Goal: Transaction & Acquisition: Purchase product/service

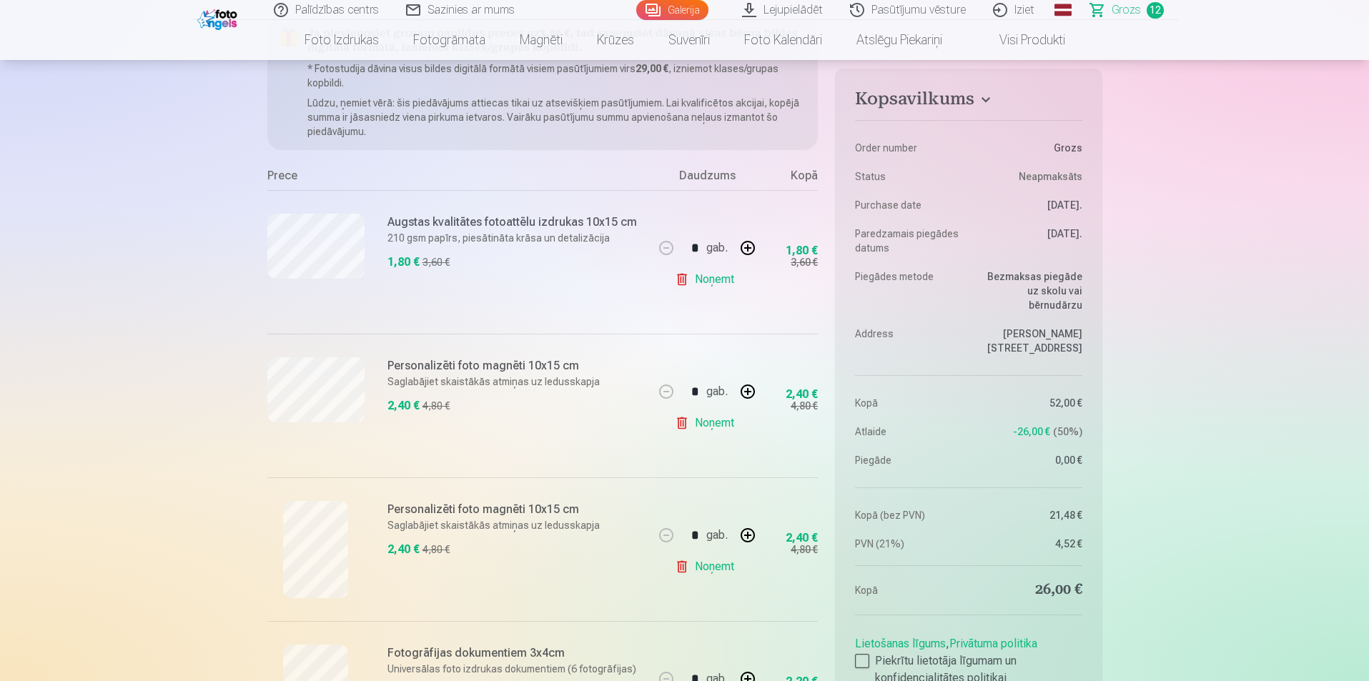
scroll to position [143, 0]
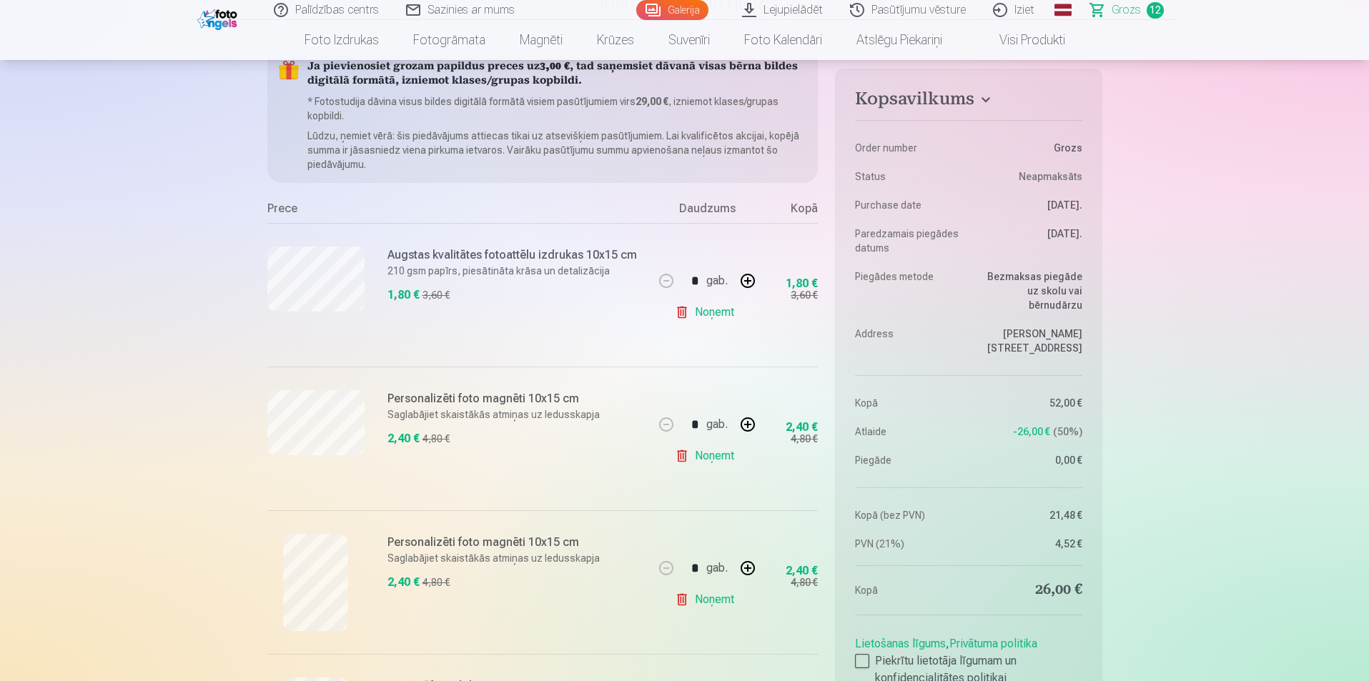
click at [804, 11] on link "Lejupielādēt" at bounding box center [783, 10] width 108 height 20
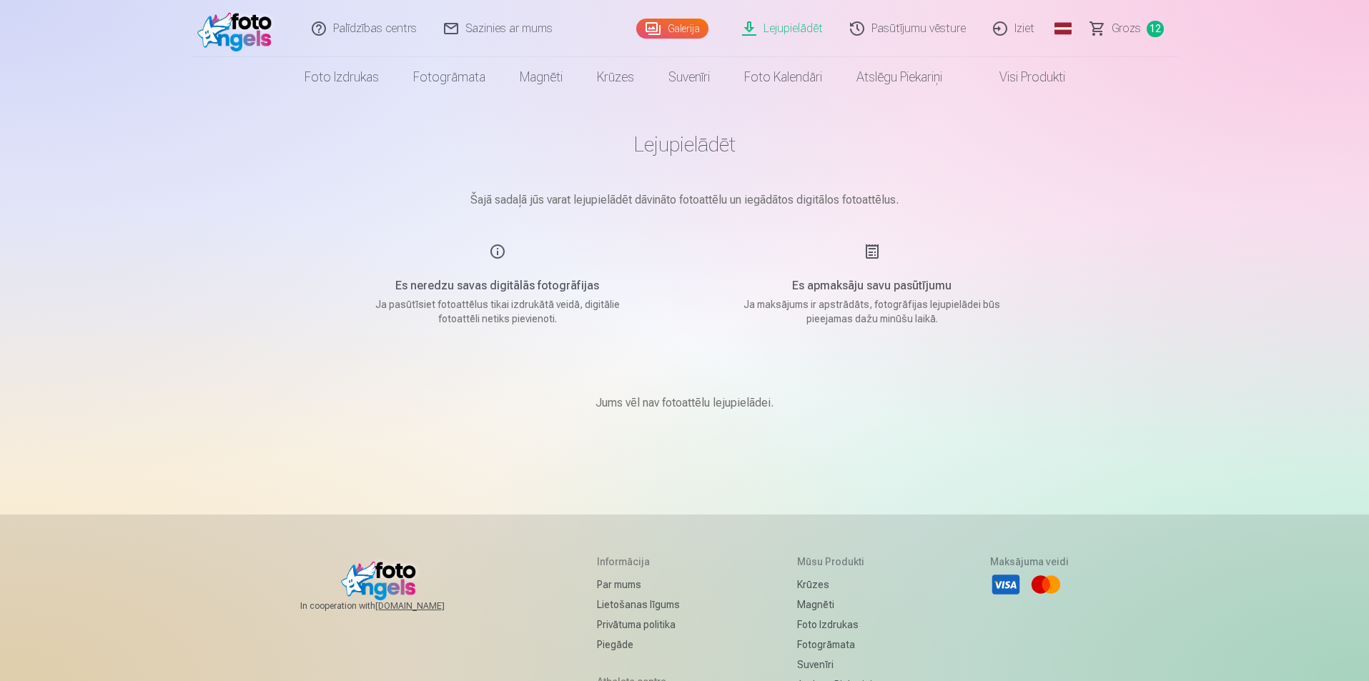
click at [1002, 75] on link "Visi produkti" at bounding box center [1021, 77] width 123 height 40
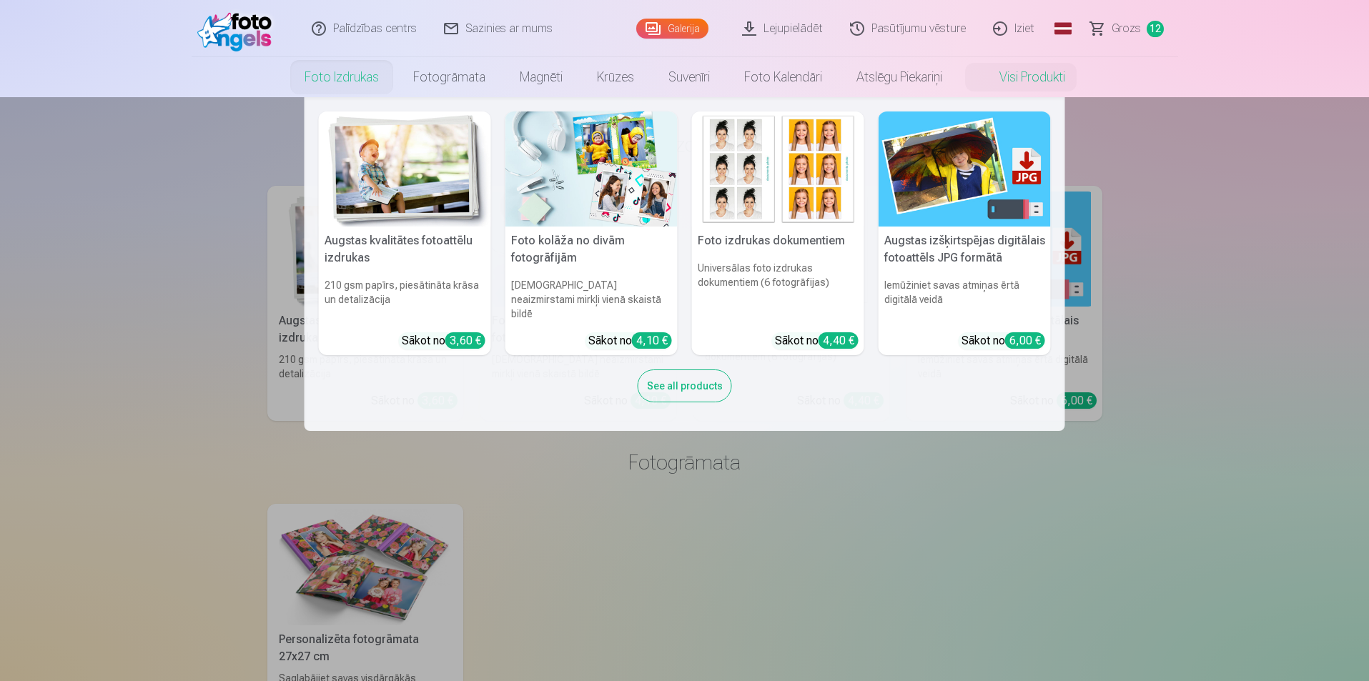
click at [348, 72] on link "Foto izdrukas" at bounding box center [341, 77] width 109 height 40
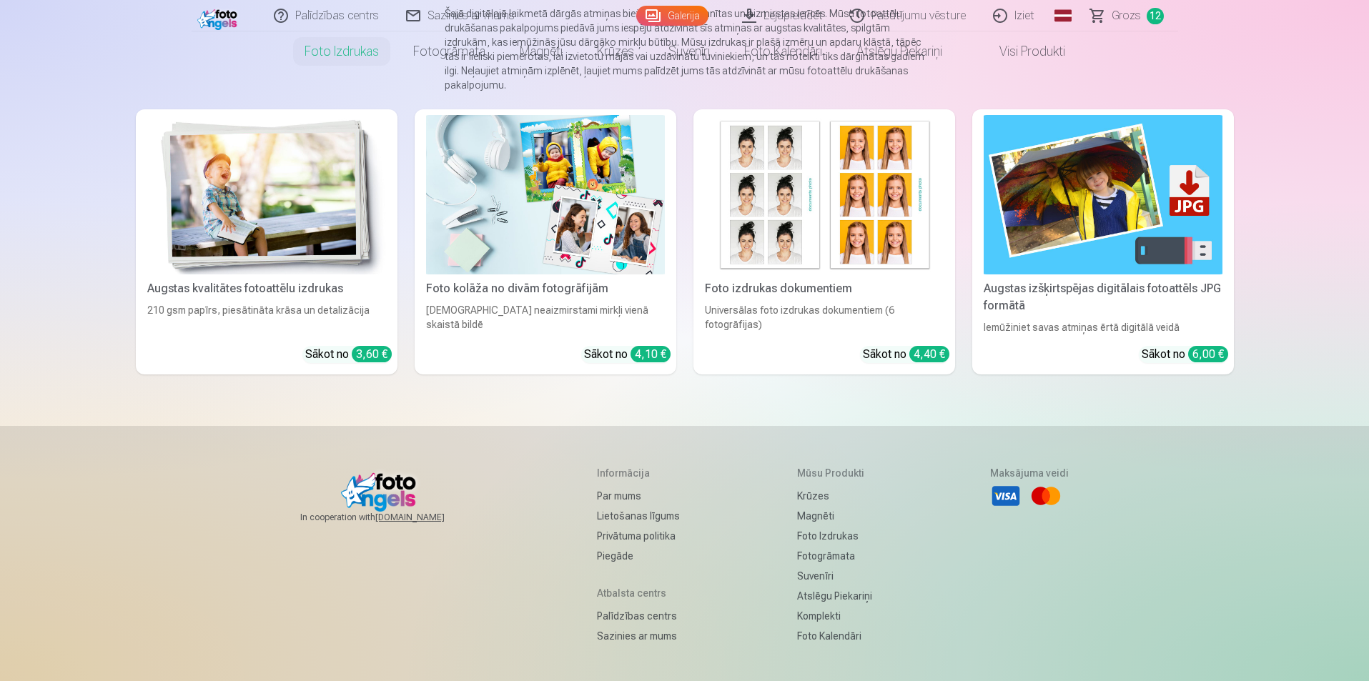
scroll to position [26, 0]
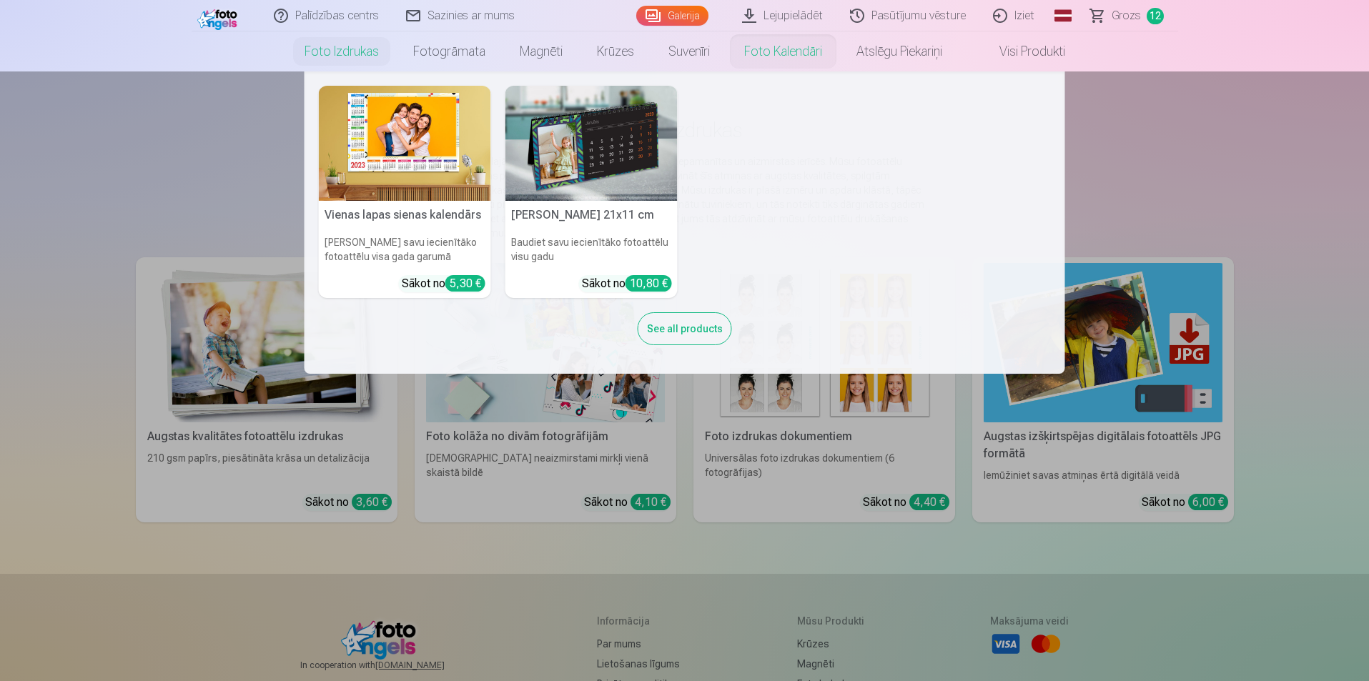
click at [790, 49] on link "Foto kalendāri" at bounding box center [783, 51] width 112 height 40
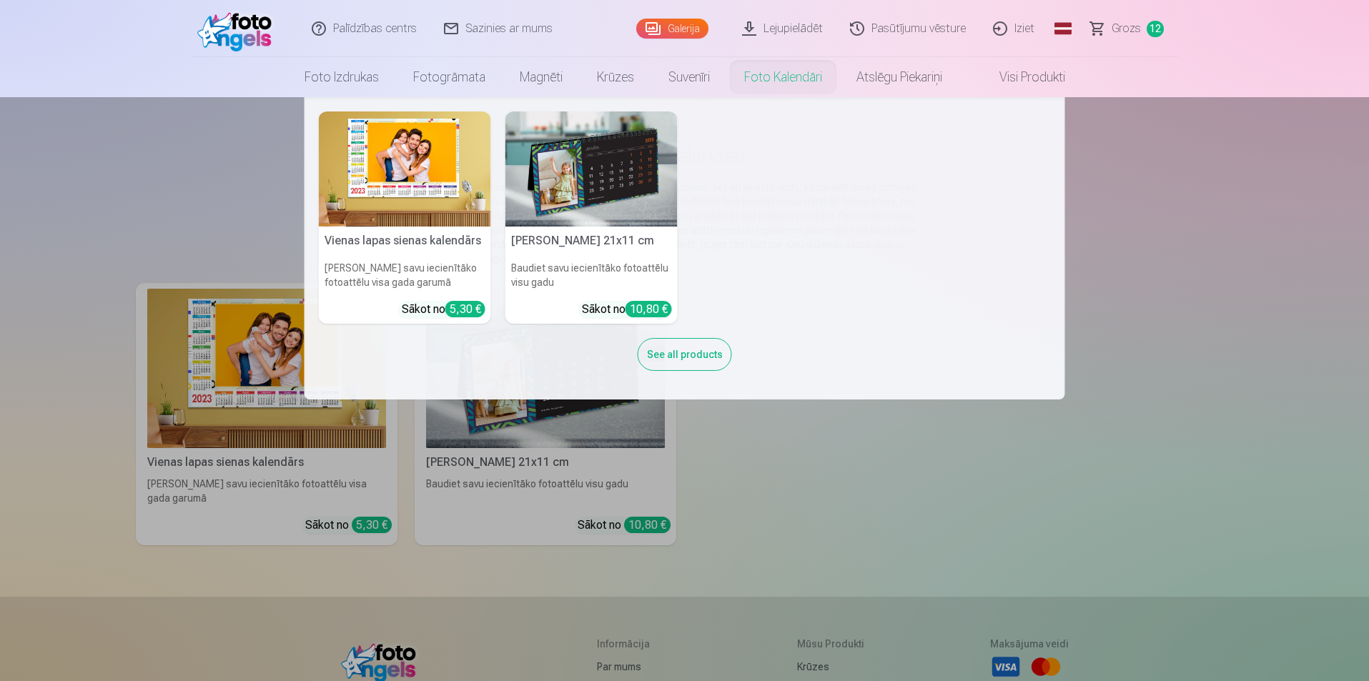
click at [780, 76] on link "Foto kalendāri" at bounding box center [783, 77] width 112 height 40
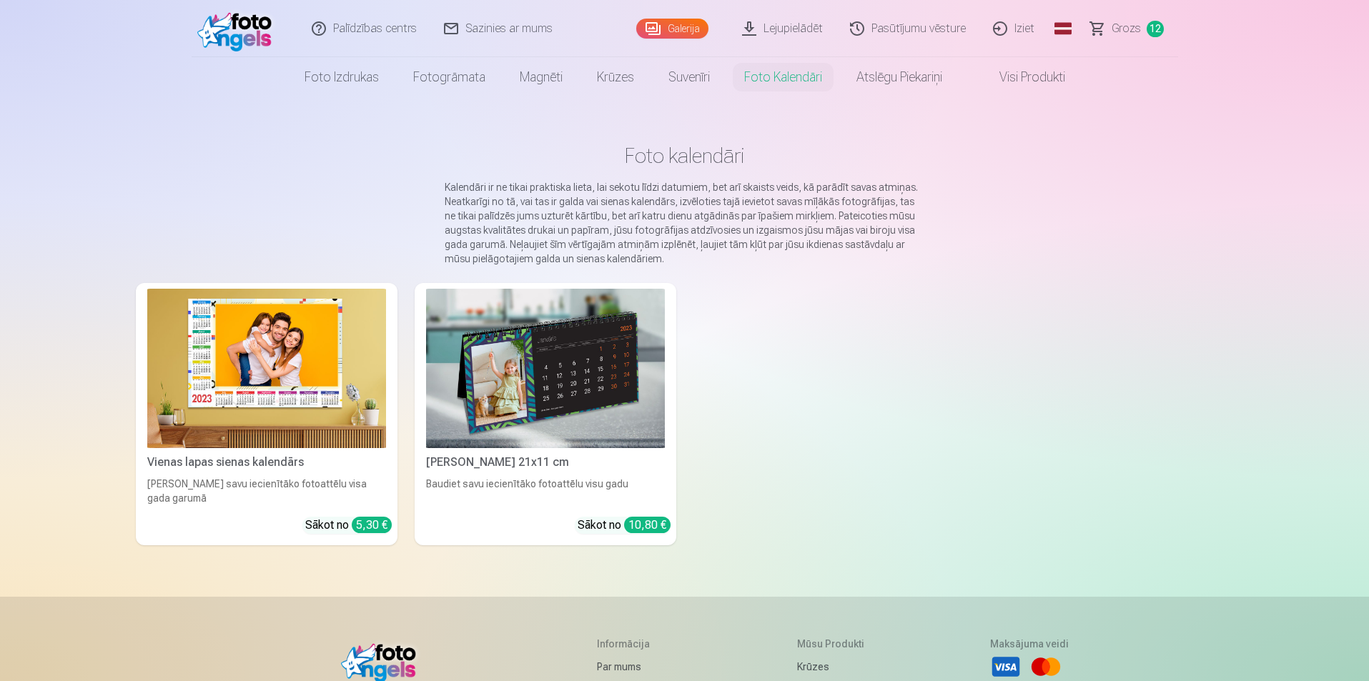
click at [780, 76] on link "Foto kalendāri" at bounding box center [783, 77] width 112 height 40
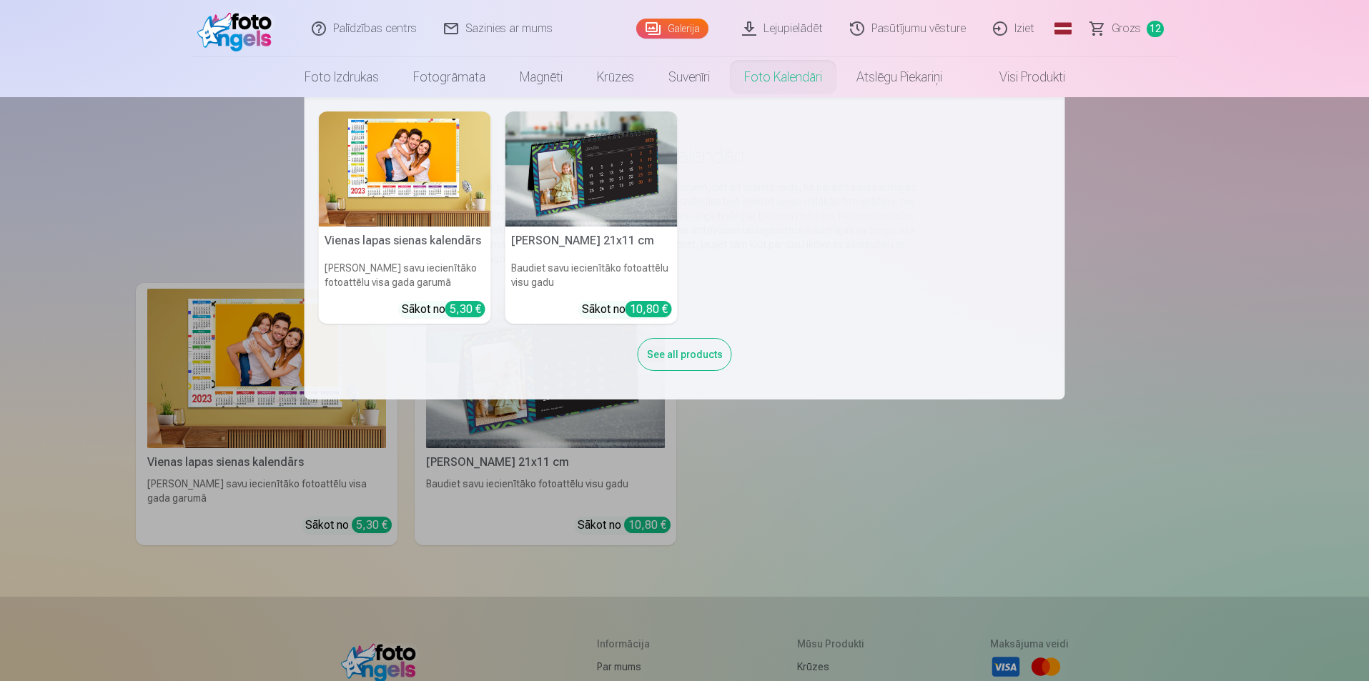
click at [631, 199] on img at bounding box center [592, 169] width 172 height 115
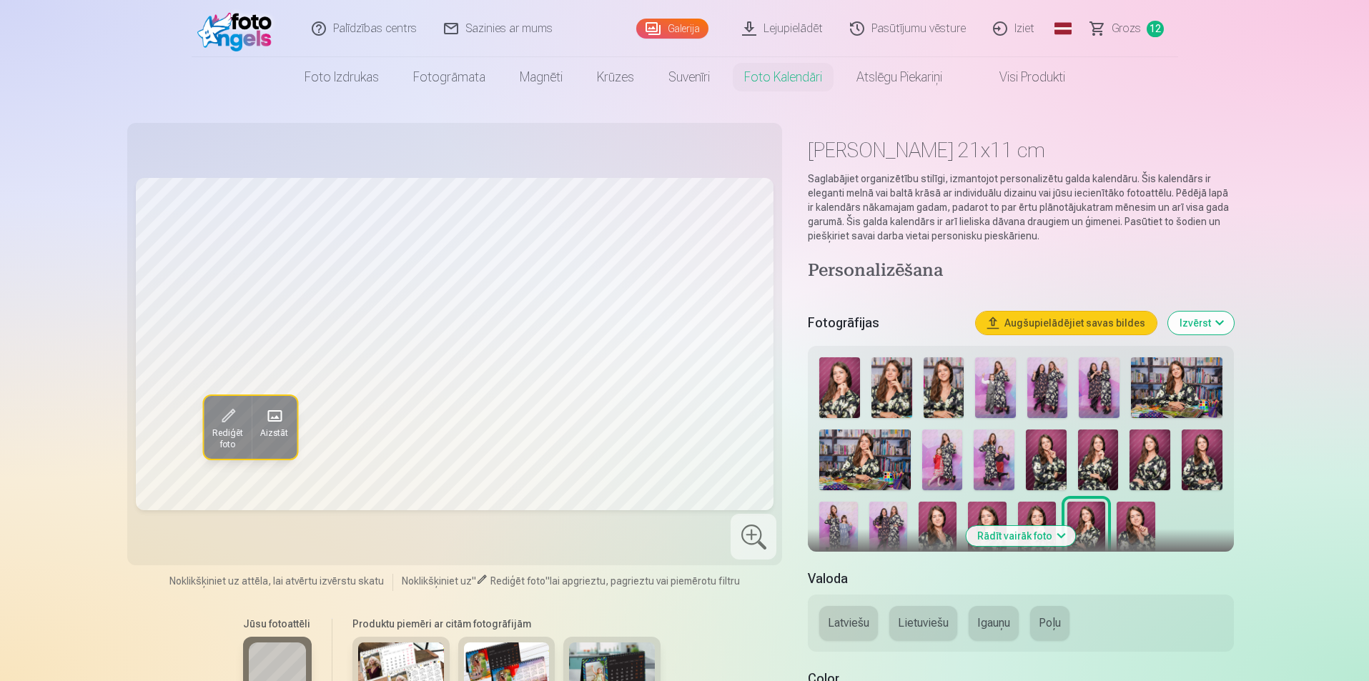
click at [844, 358] on img at bounding box center [839, 388] width 41 height 61
click at [1069, 322] on button "Augšupielādējiet savas bildes" at bounding box center [1066, 323] width 181 height 23
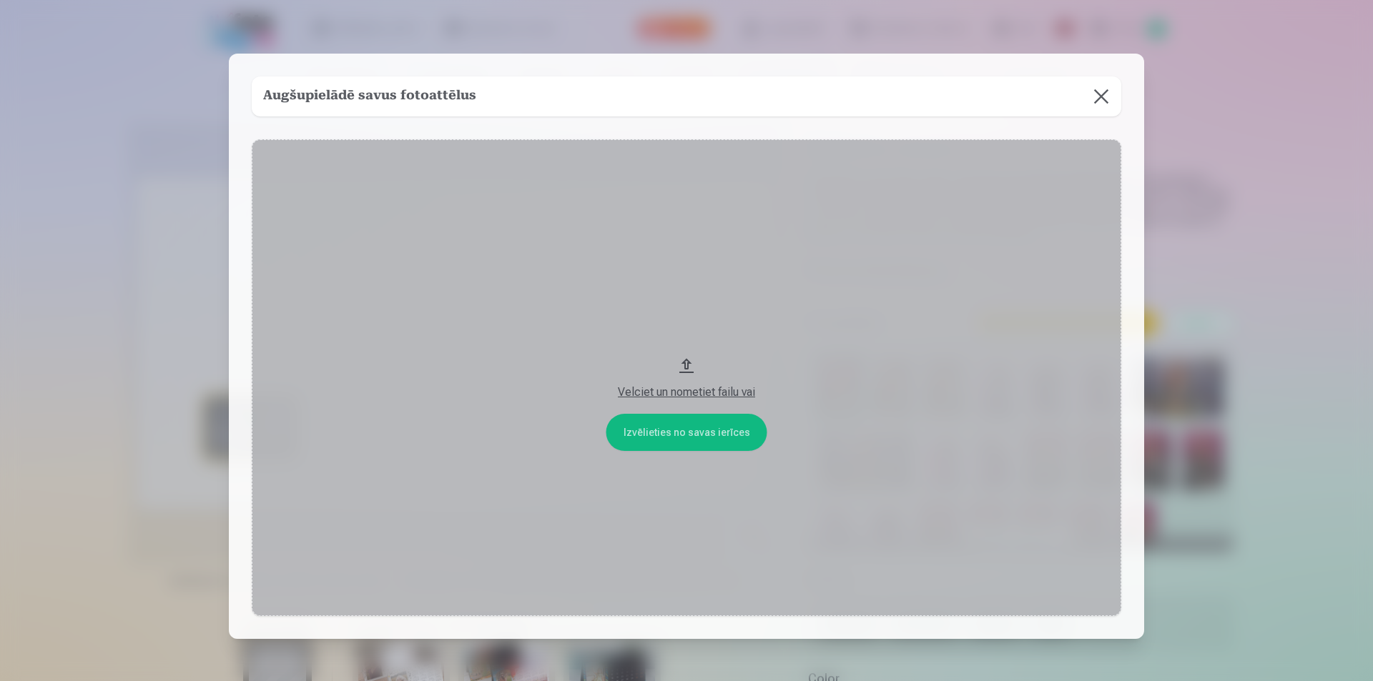
click at [691, 436] on button "Velciet un nometiet failu vai" at bounding box center [686, 377] width 869 height 477
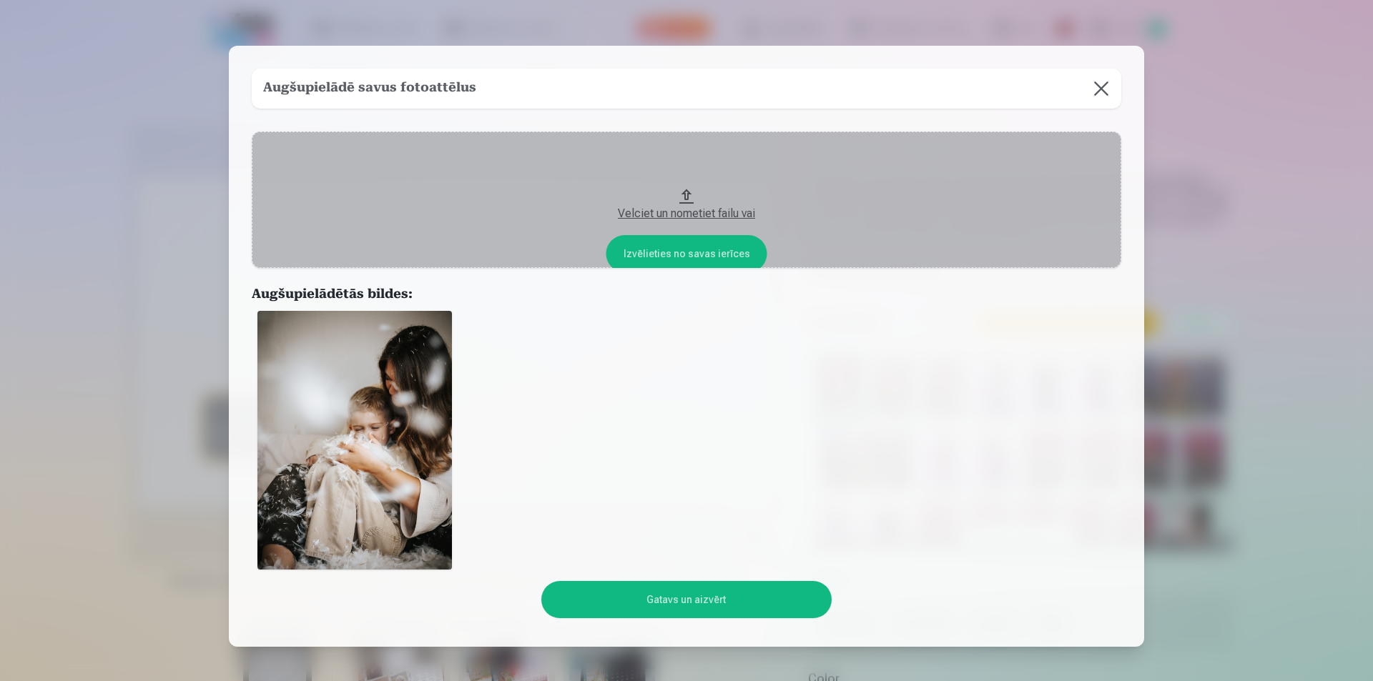
click at [708, 604] on button "Gatavs un aizvērt" at bounding box center [686, 599] width 290 height 37
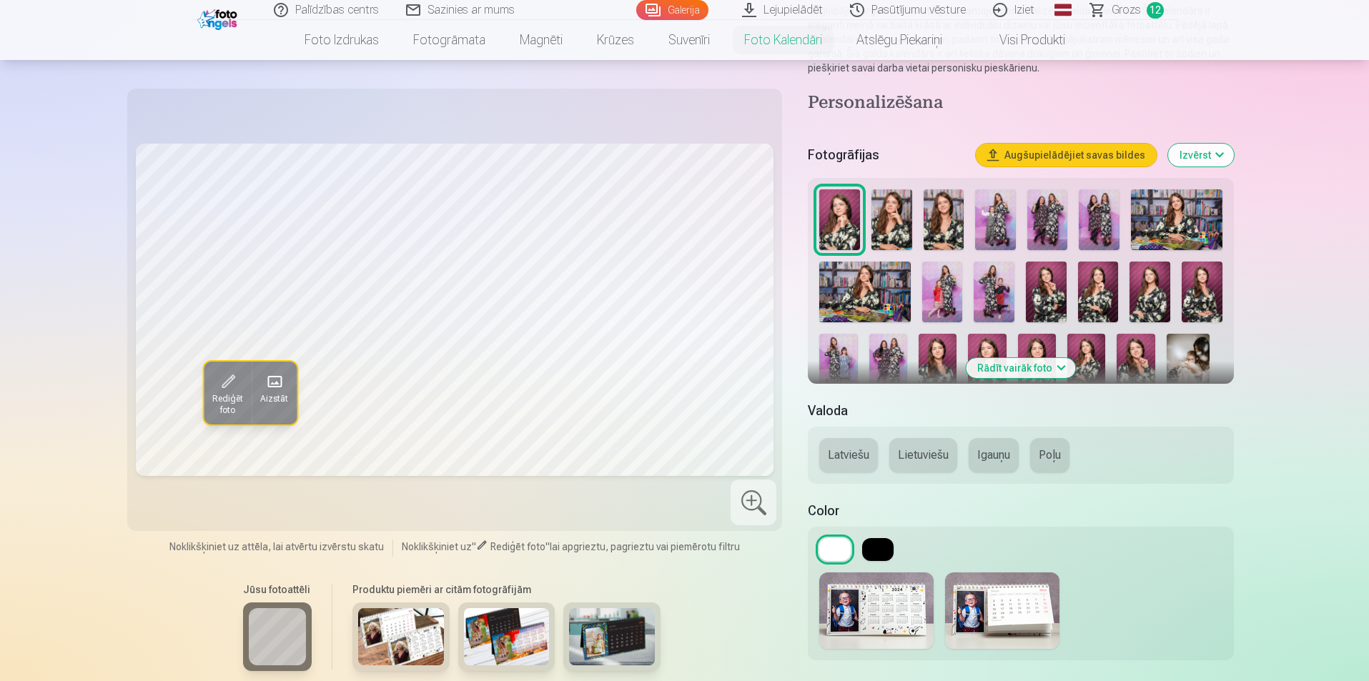
scroll to position [143, 0]
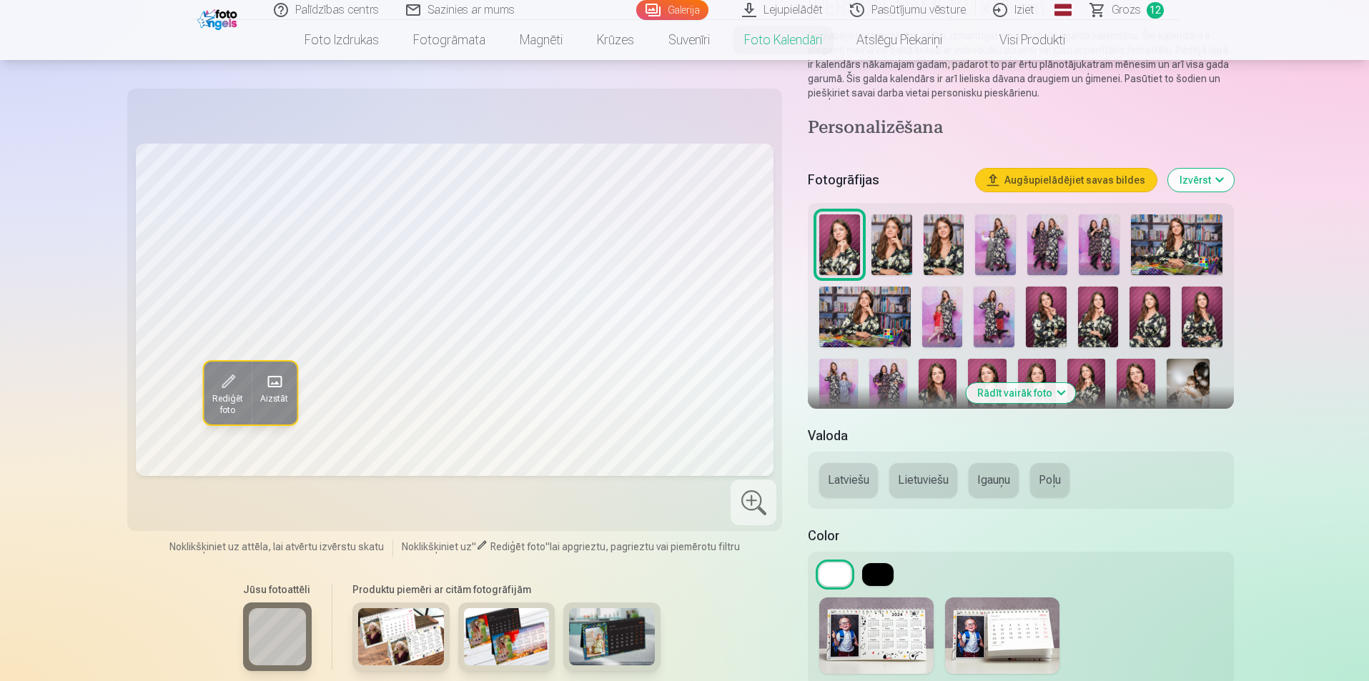
click at [1062, 388] on button "Rādīt vairāk foto" at bounding box center [1020, 393] width 109 height 20
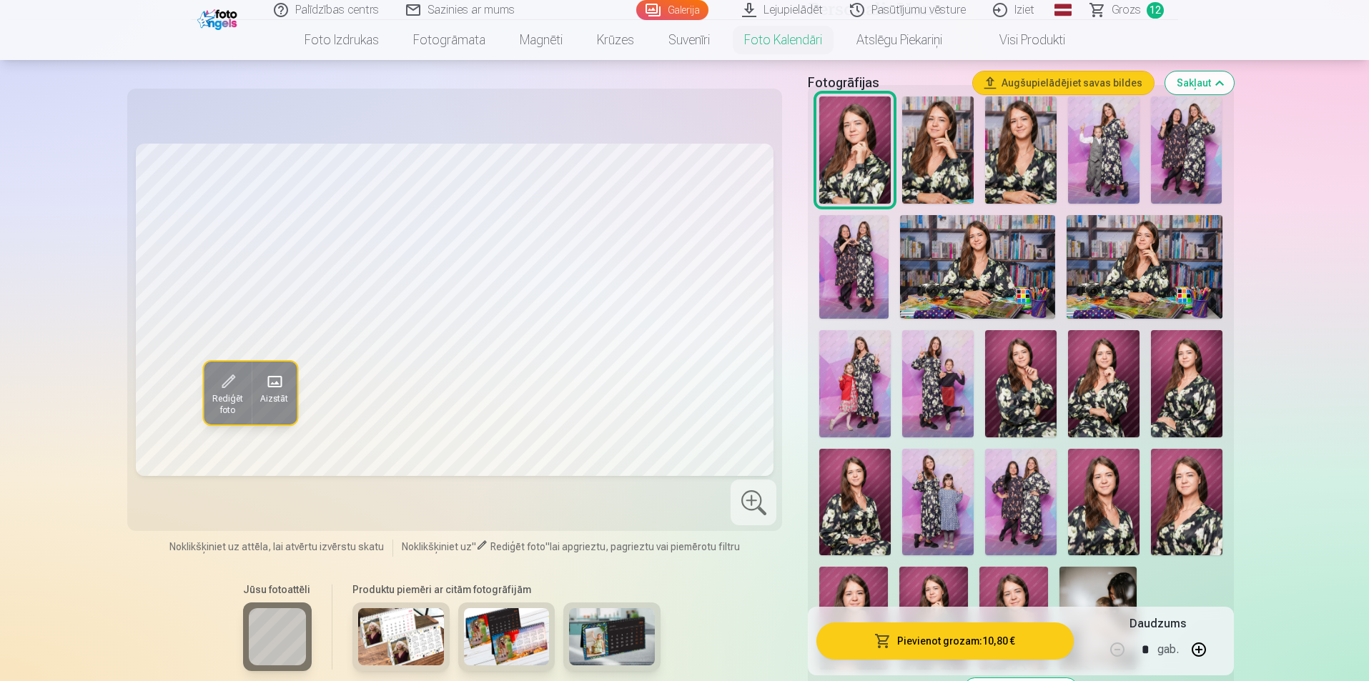
scroll to position [429, 0]
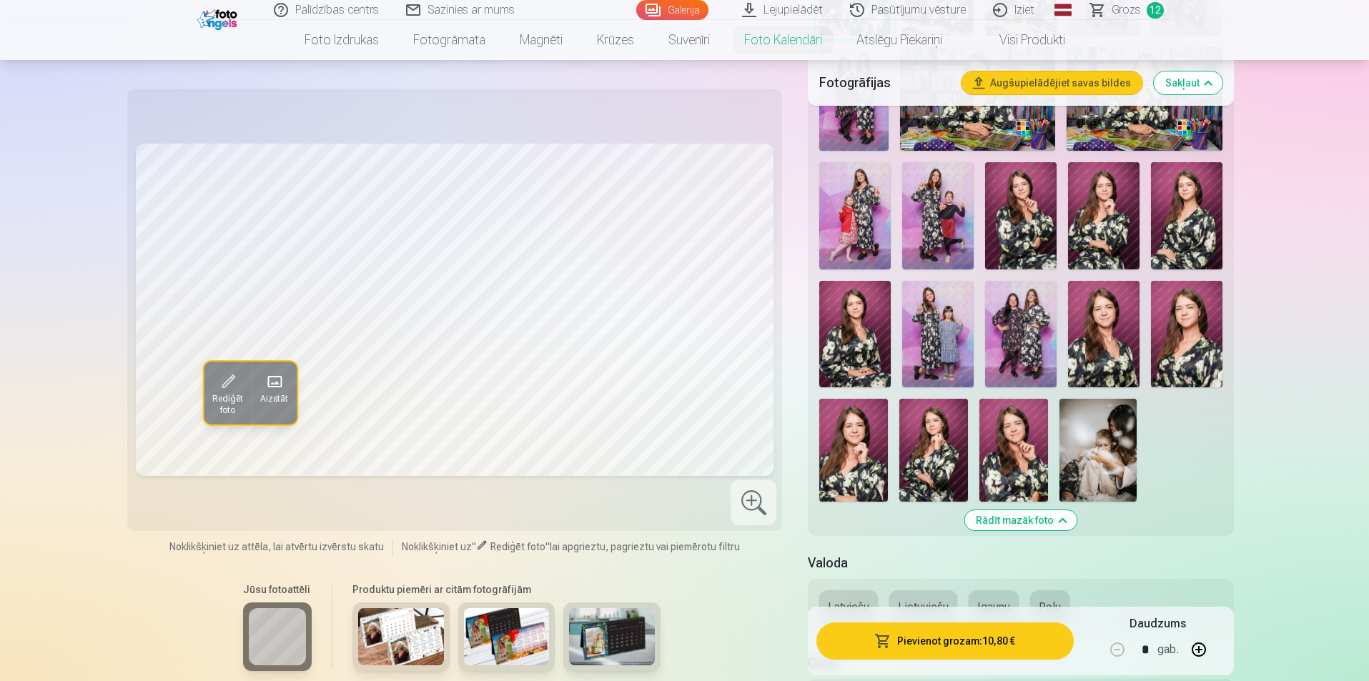
click at [1123, 473] on img at bounding box center [1098, 450] width 77 height 103
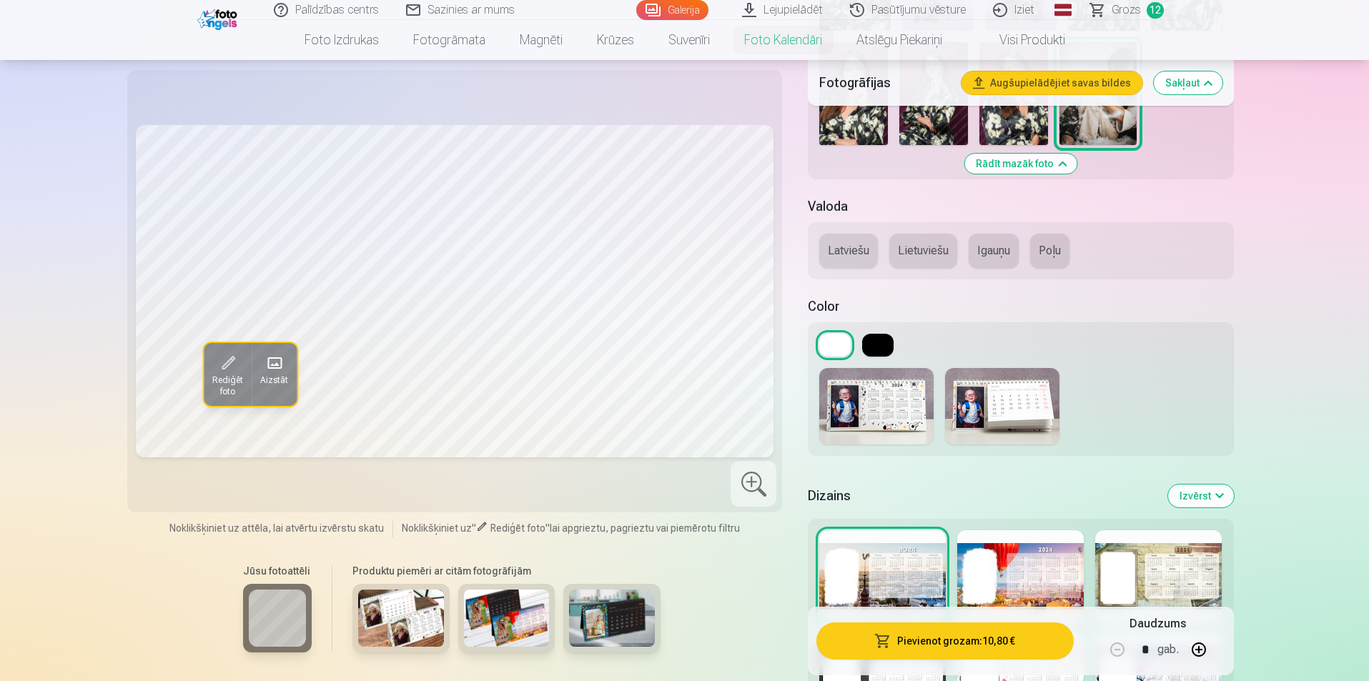
scroll to position [787, 0]
click at [887, 339] on button at bounding box center [877, 344] width 31 height 23
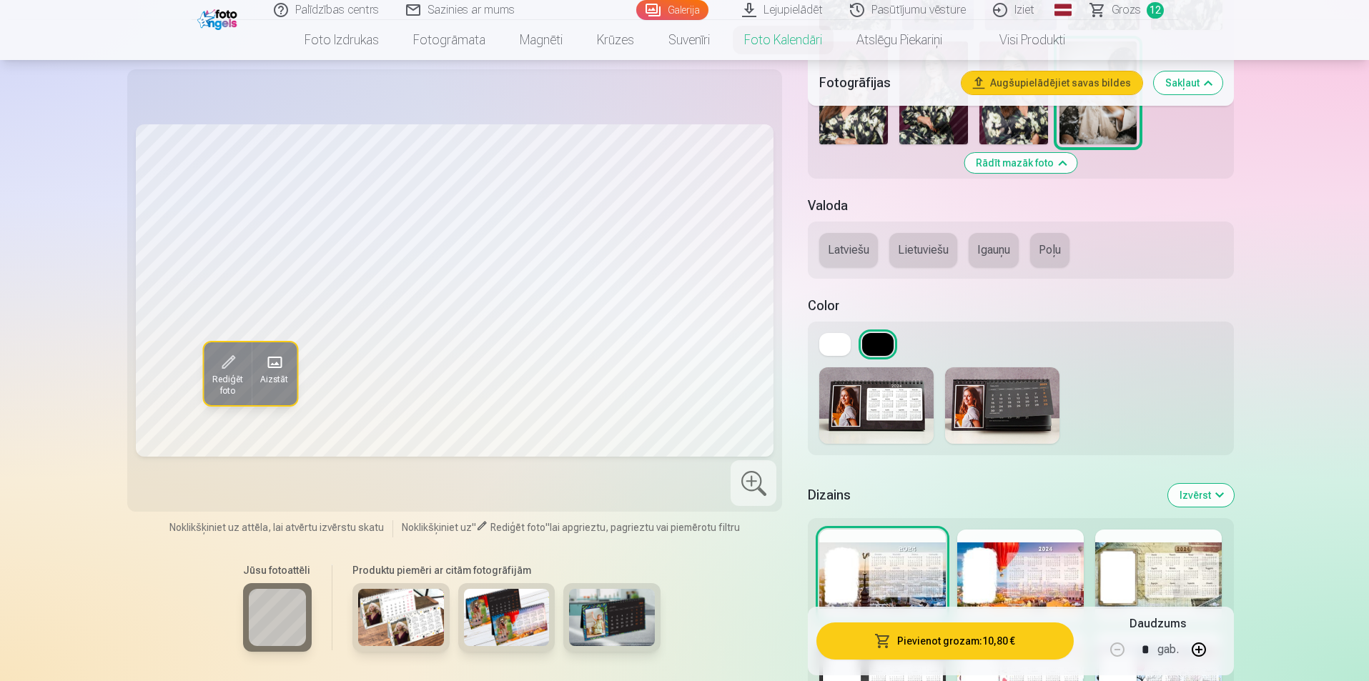
click at [1020, 408] on img at bounding box center [1002, 406] width 114 height 77
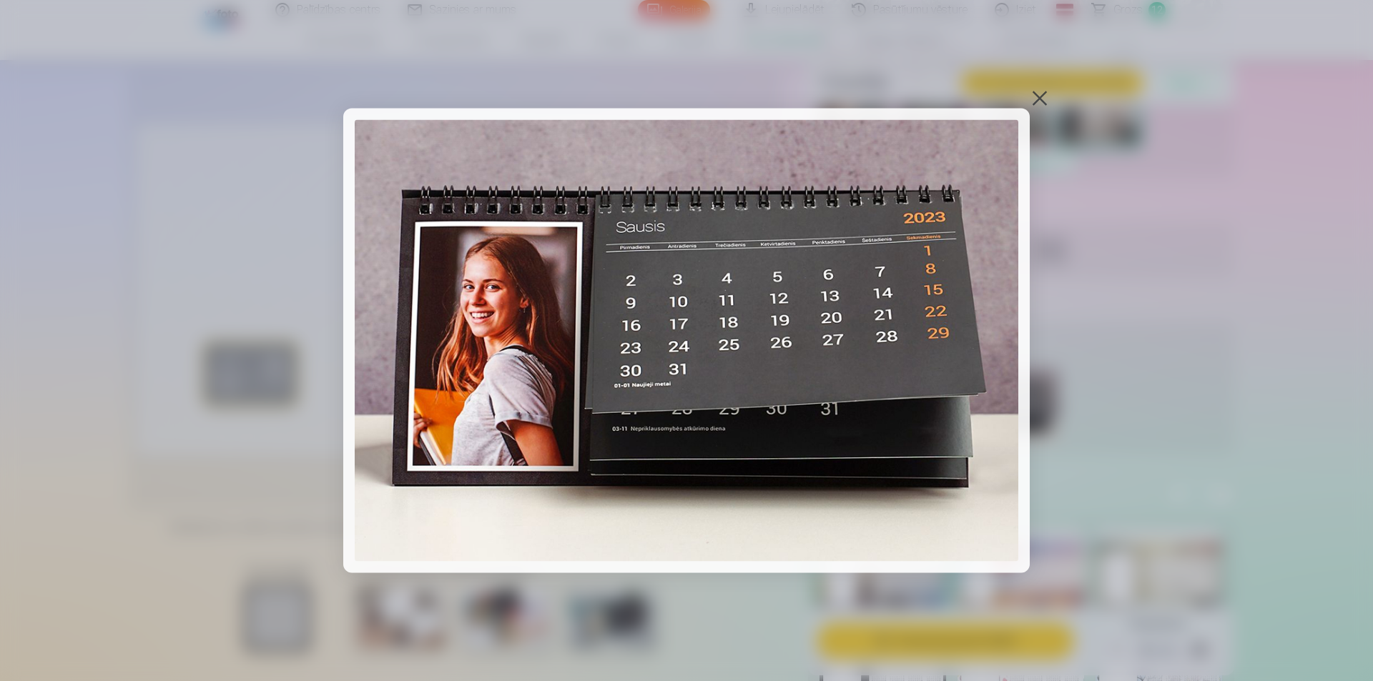
click at [1031, 97] on div at bounding box center [1040, 98] width 20 height 20
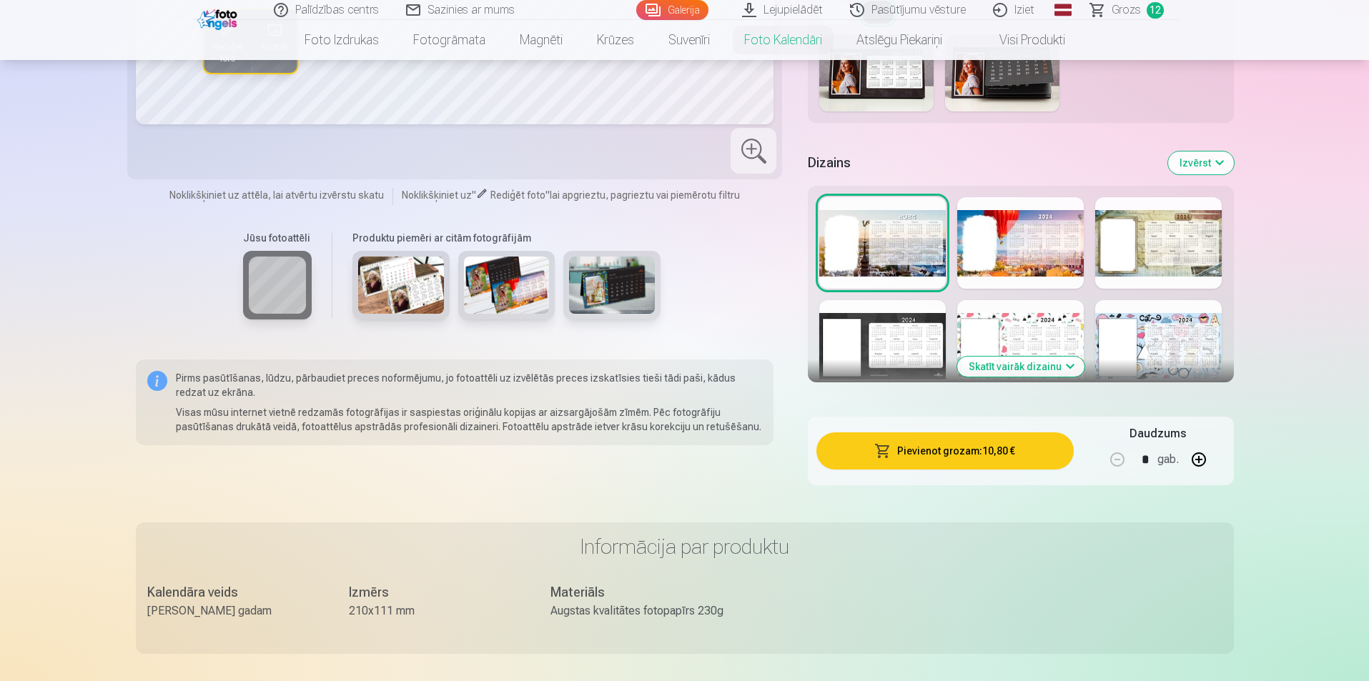
scroll to position [1144, 0]
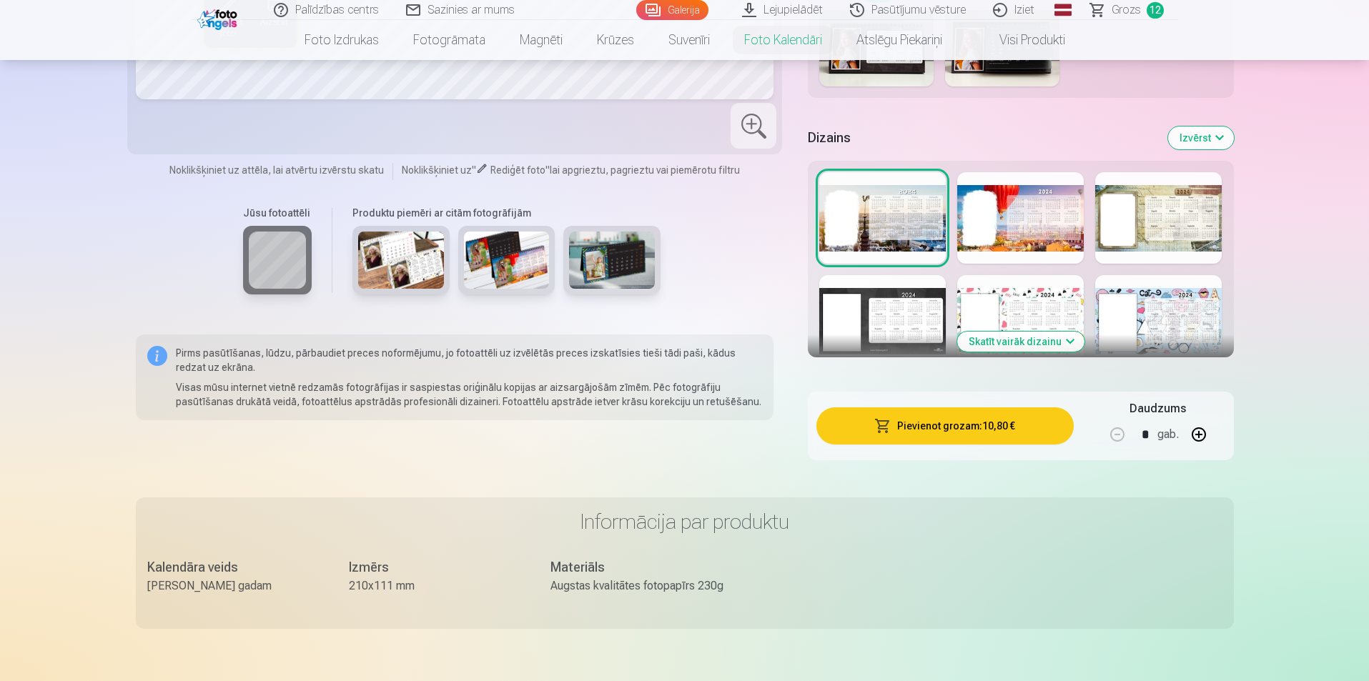
click at [1047, 345] on button "Skatīt vairāk dizainu" at bounding box center [1020, 342] width 127 height 20
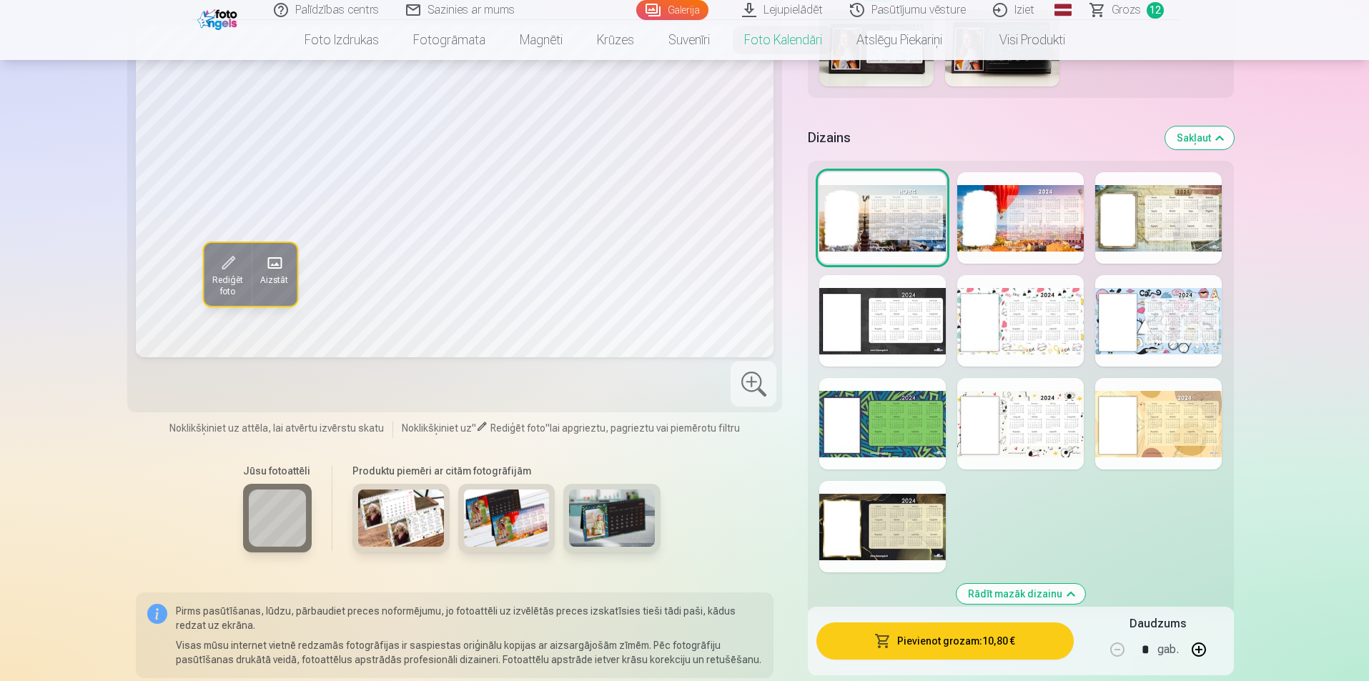
click at [897, 320] on div at bounding box center [882, 321] width 127 height 92
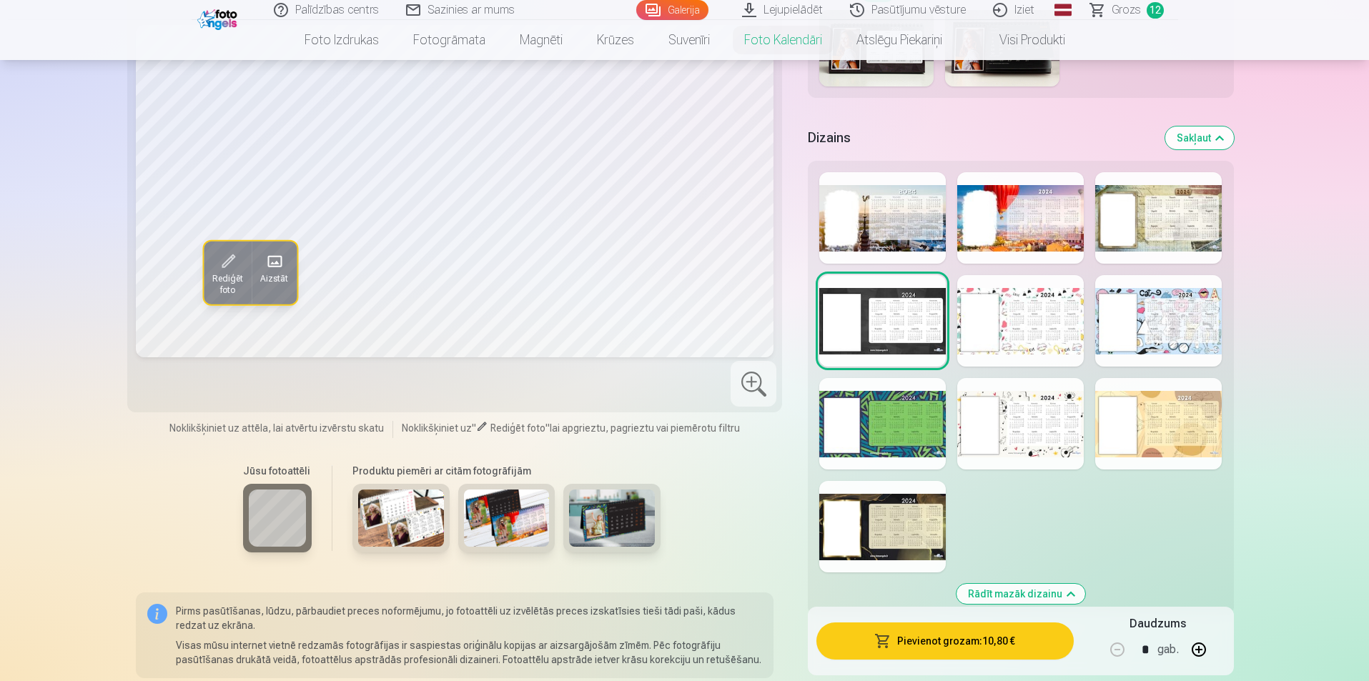
click at [898, 501] on div at bounding box center [882, 527] width 127 height 92
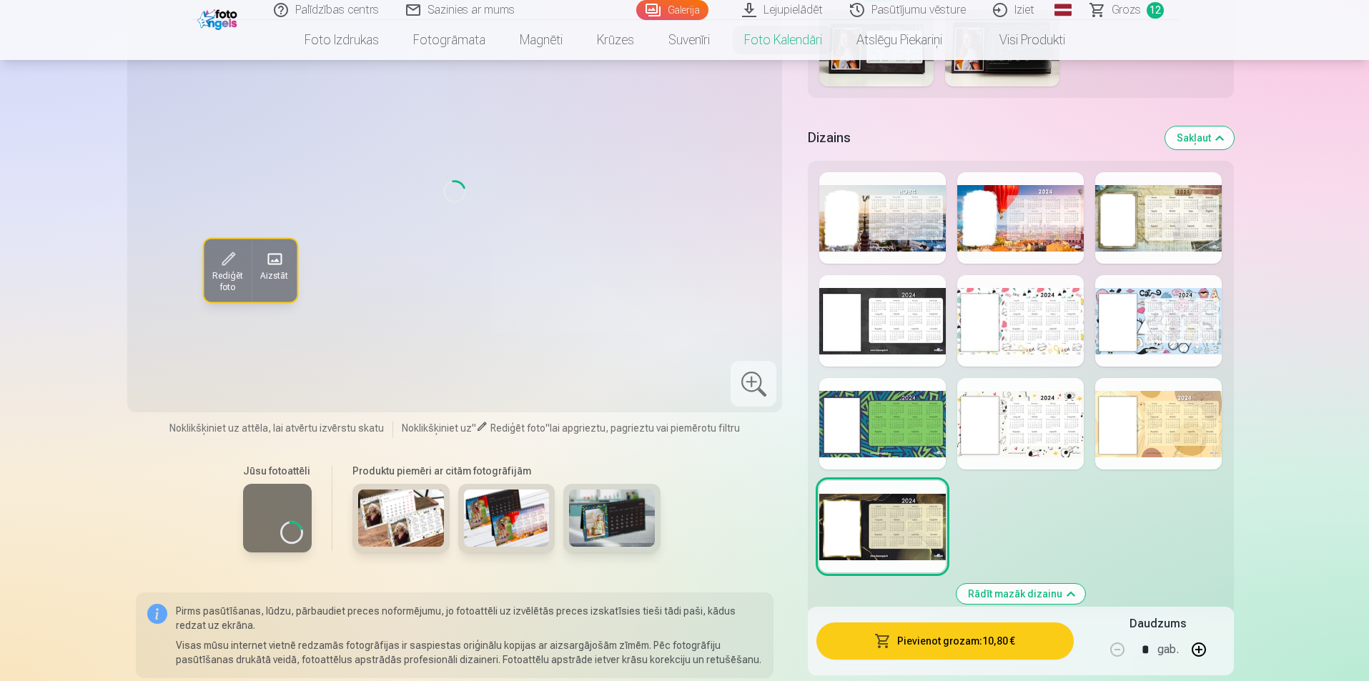
scroll to position [1073, 0]
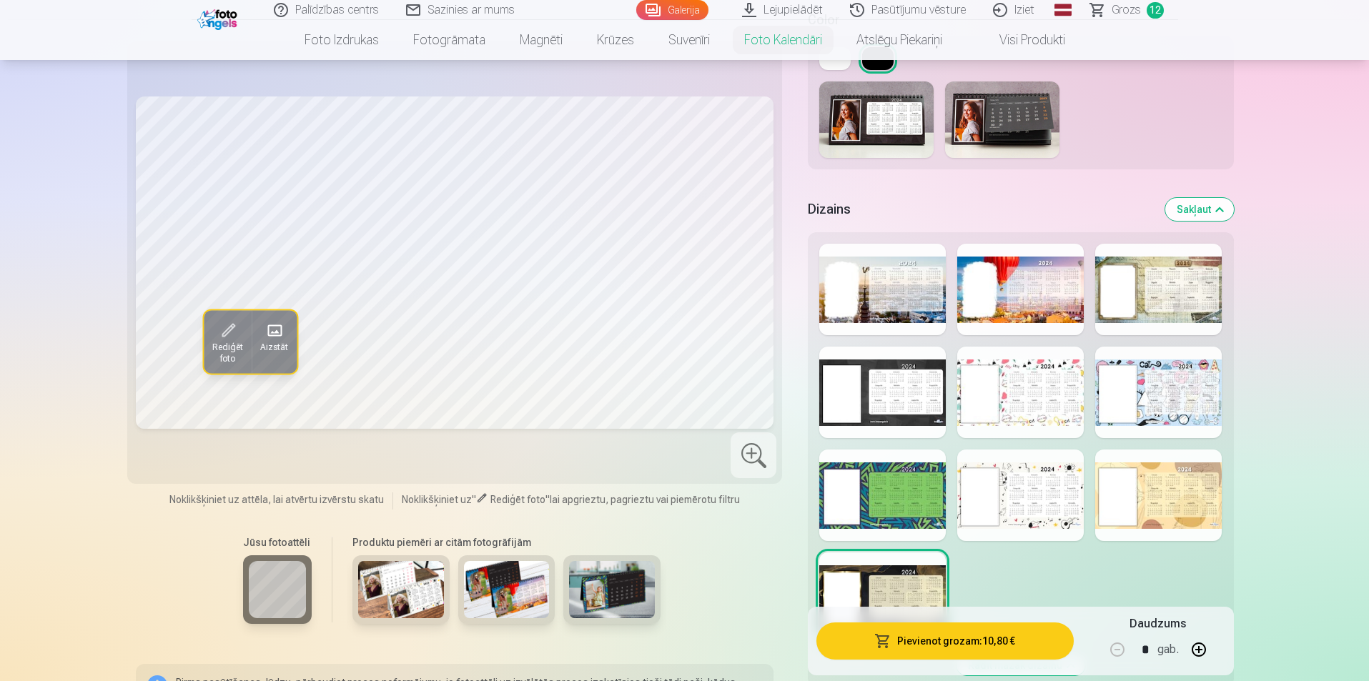
click at [867, 388] on div at bounding box center [882, 393] width 127 height 92
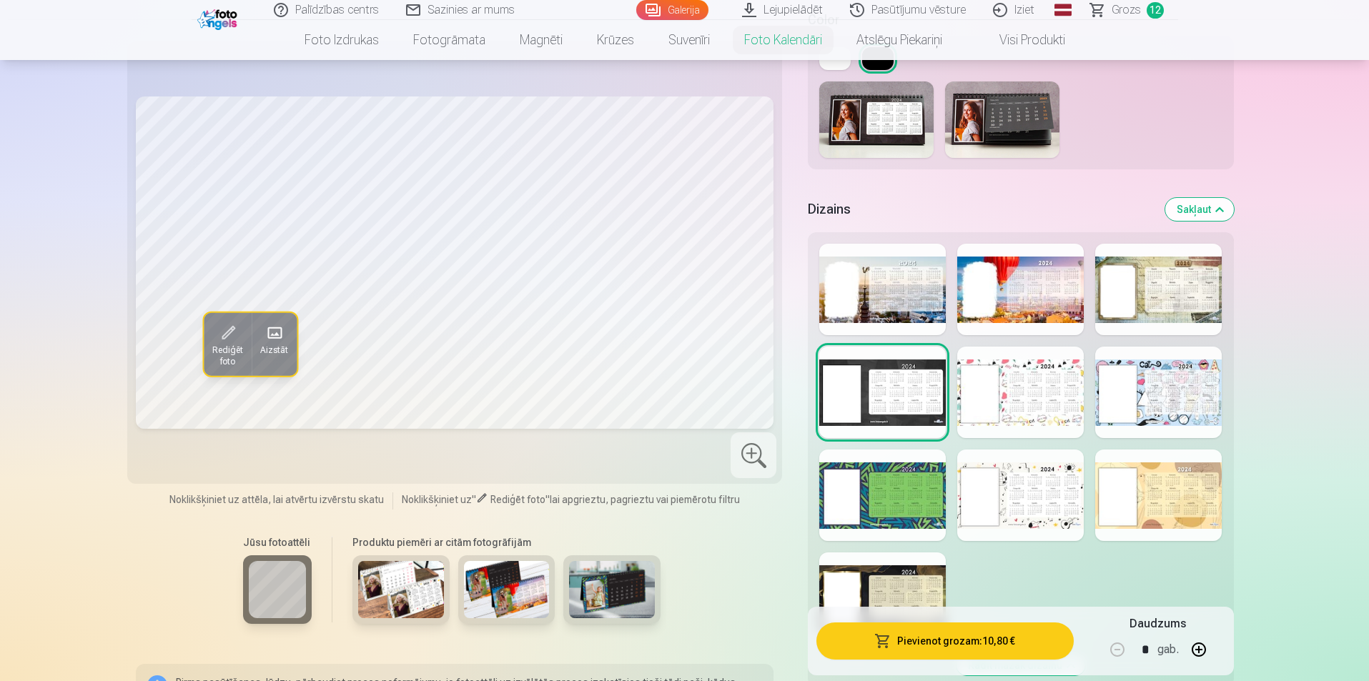
click at [849, 576] on div at bounding box center [882, 599] width 127 height 92
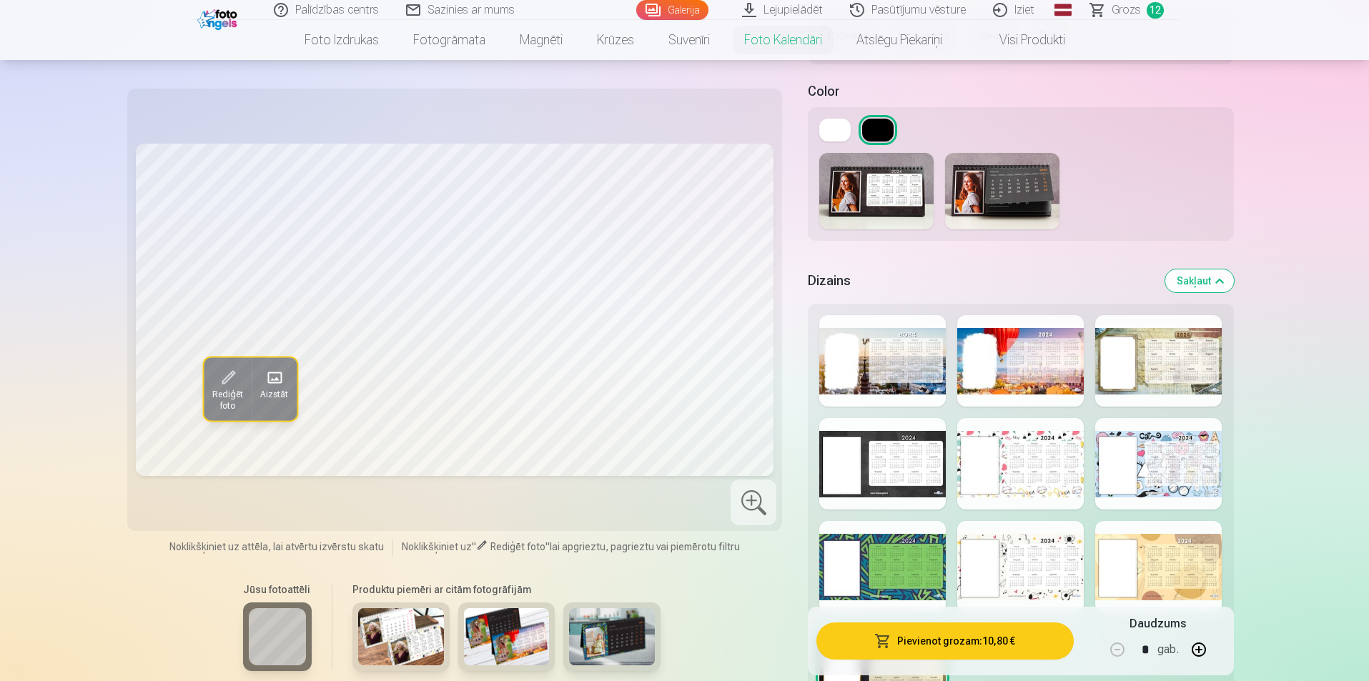
scroll to position [858, 0]
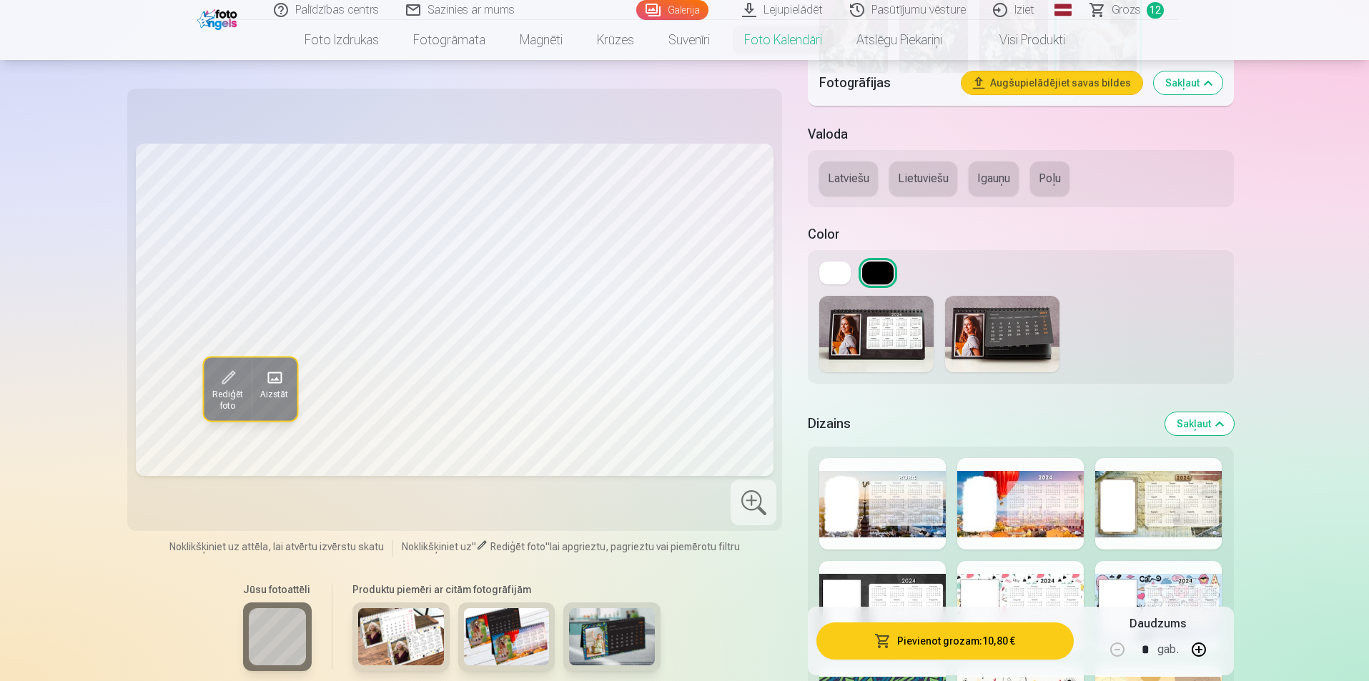
click at [852, 177] on button "Latviešu" at bounding box center [848, 179] width 59 height 34
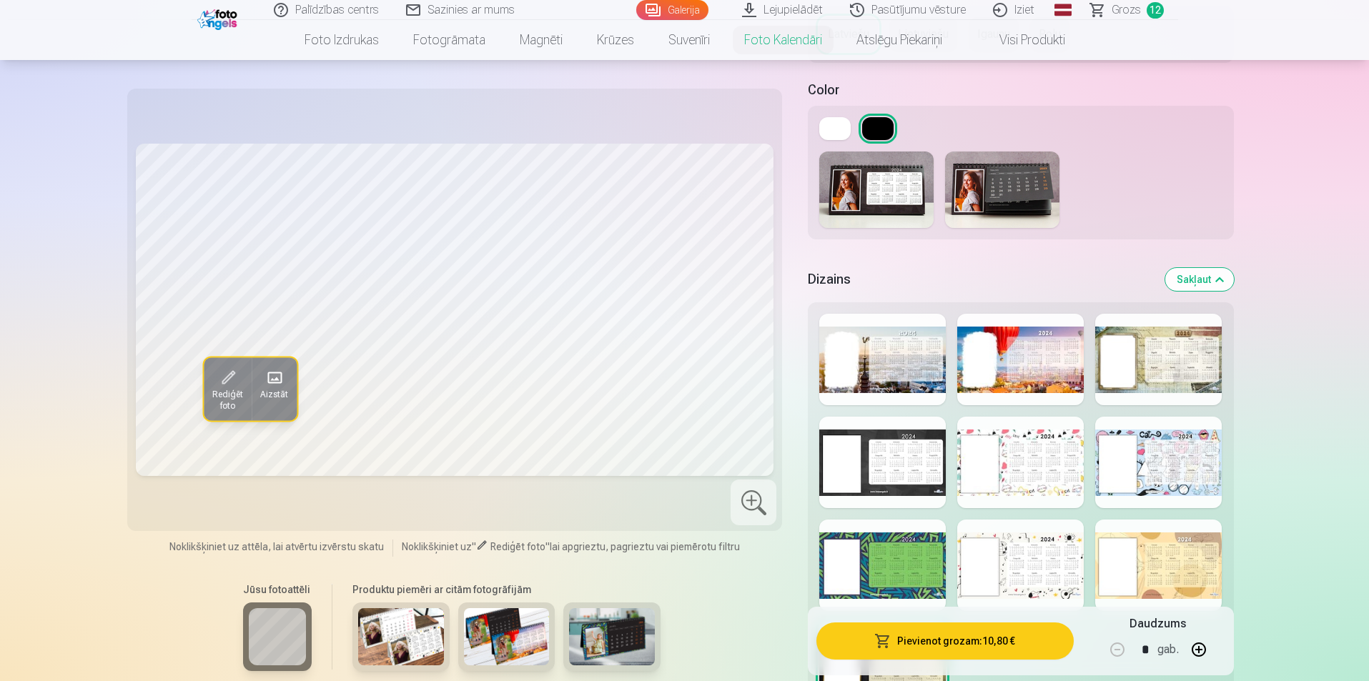
scroll to position [1073, 0]
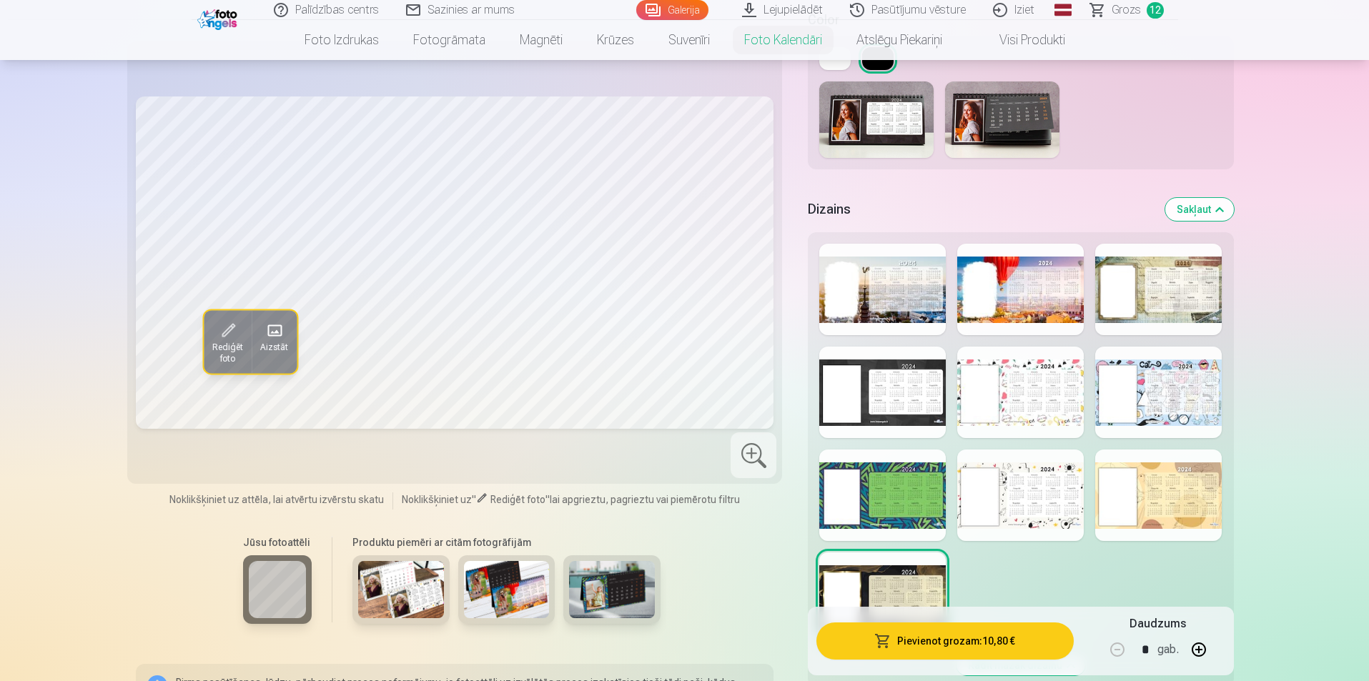
click at [887, 398] on div at bounding box center [882, 393] width 127 height 92
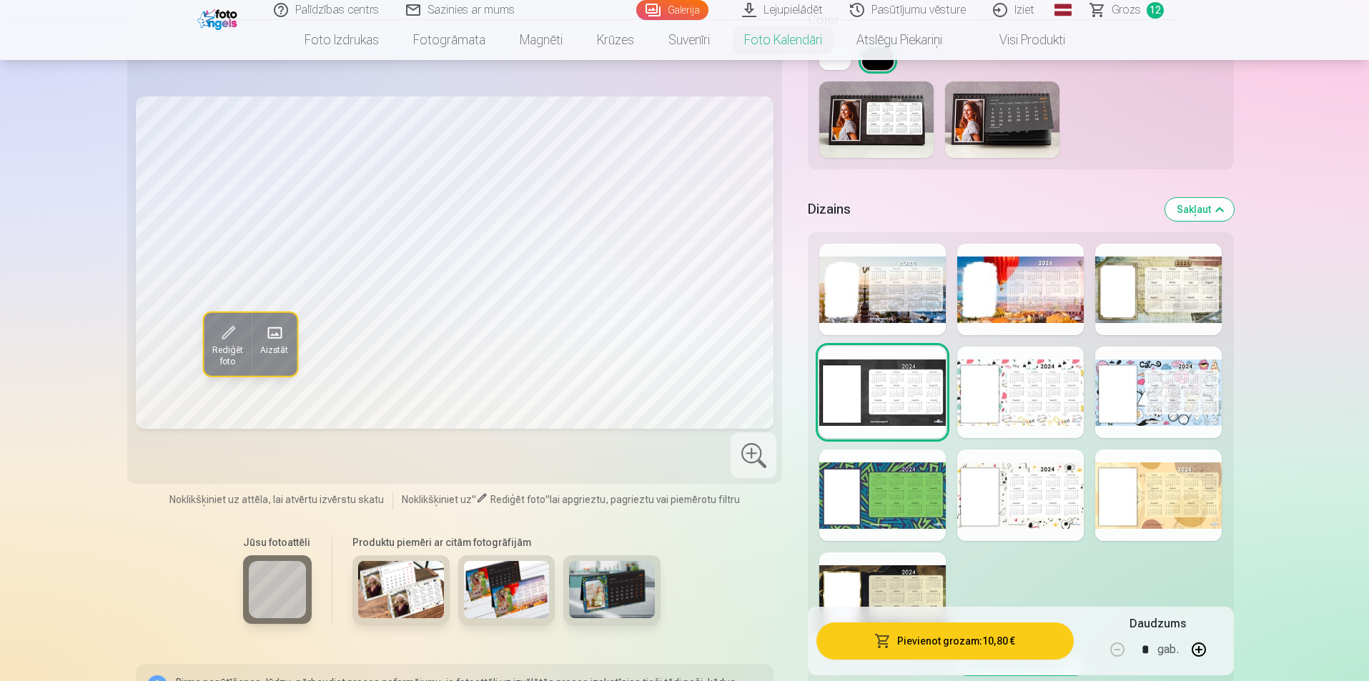
click at [216, 335] on span at bounding box center [227, 333] width 23 height 23
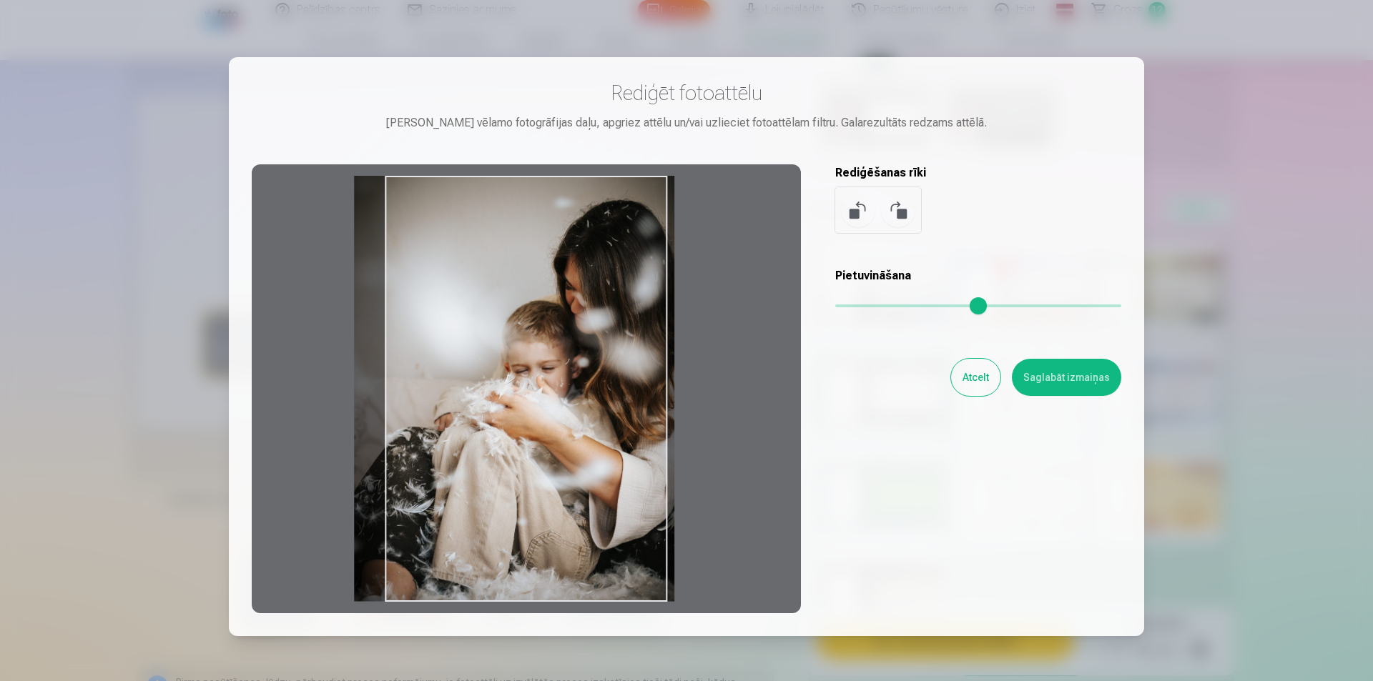
drag, startPoint x: 562, startPoint y: 426, endPoint x: 550, endPoint y: 415, distance: 16.7
click at [550, 415] on div at bounding box center [526, 388] width 549 height 449
click at [1092, 380] on button "Saglabāt izmaiņas" at bounding box center [1066, 377] width 109 height 37
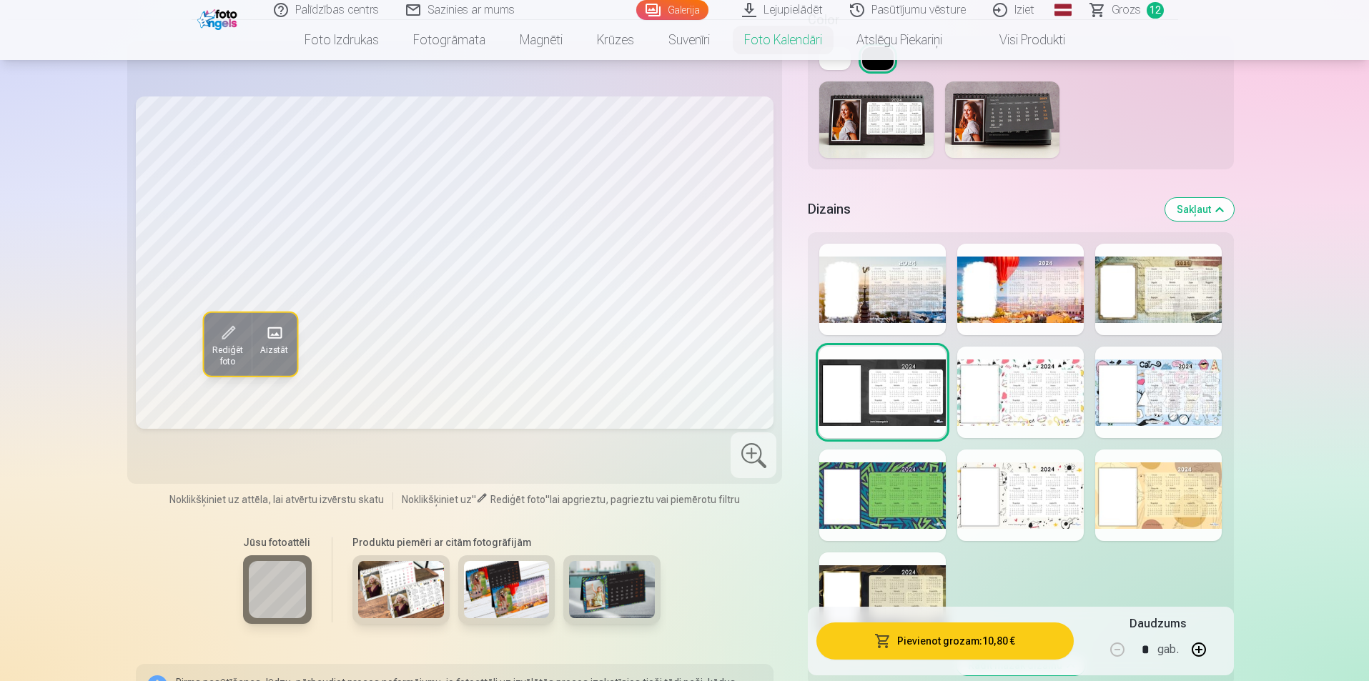
click at [1038, 111] on img at bounding box center [1002, 120] width 114 height 77
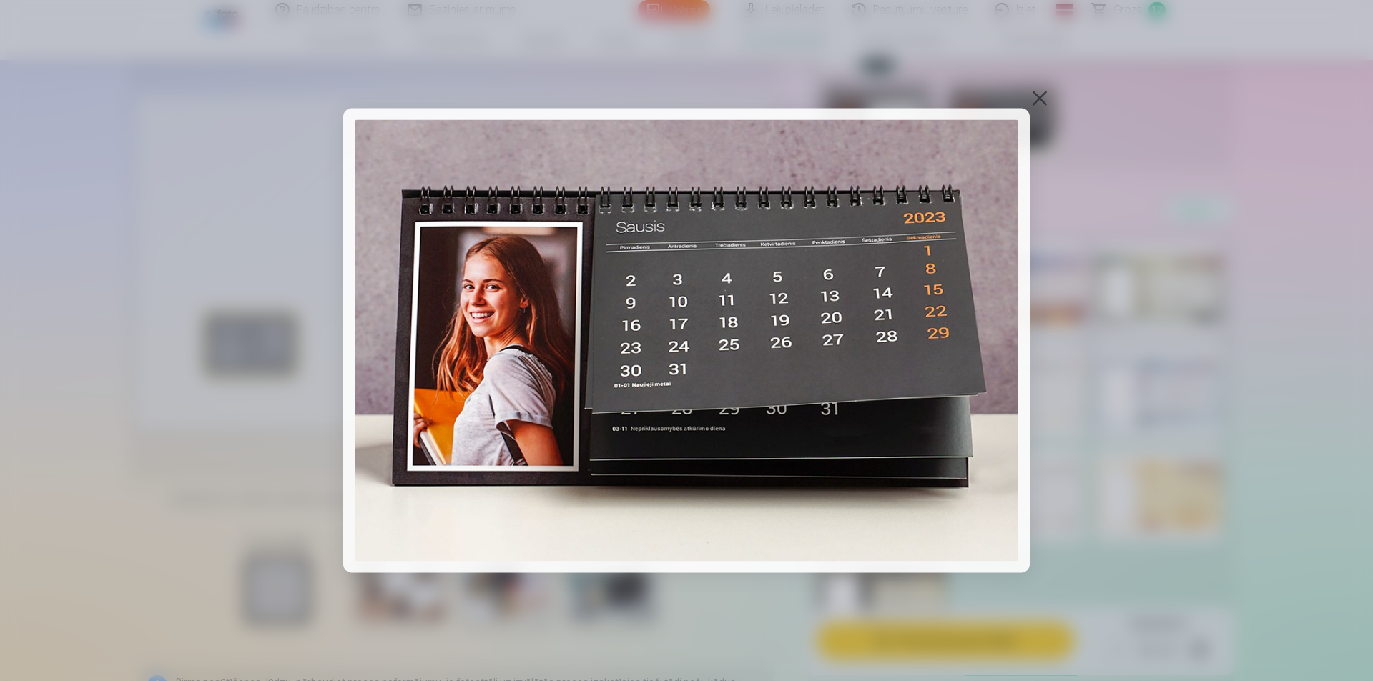
click at [1035, 99] on div at bounding box center [1040, 98] width 20 height 20
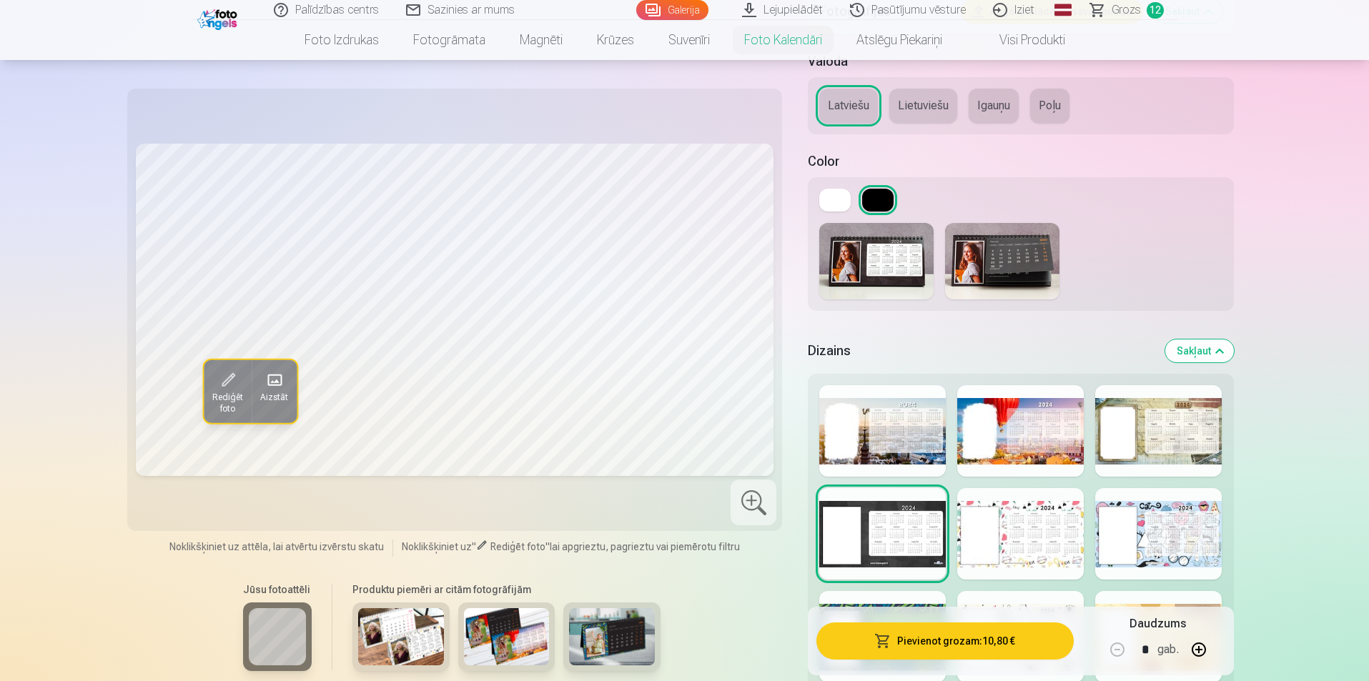
scroll to position [930, 0]
click at [888, 256] on img at bounding box center [876, 263] width 114 height 77
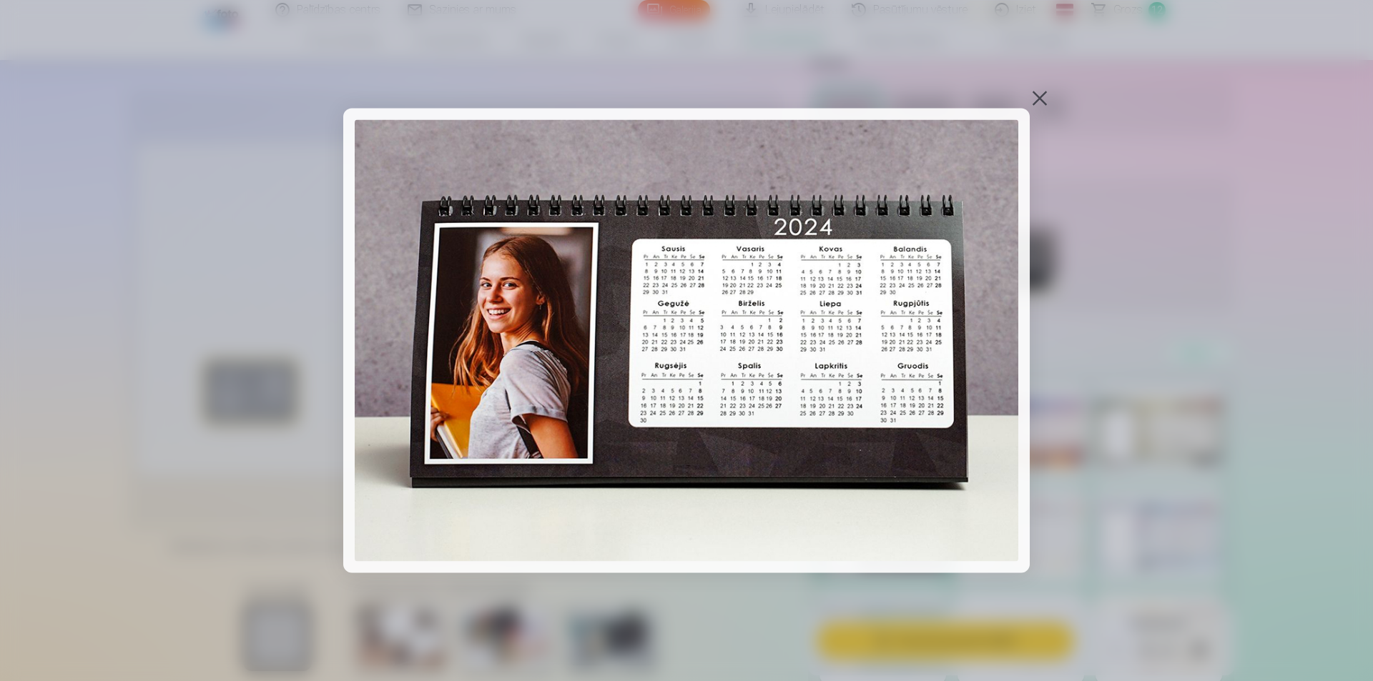
click at [1042, 96] on div at bounding box center [1040, 98] width 20 height 20
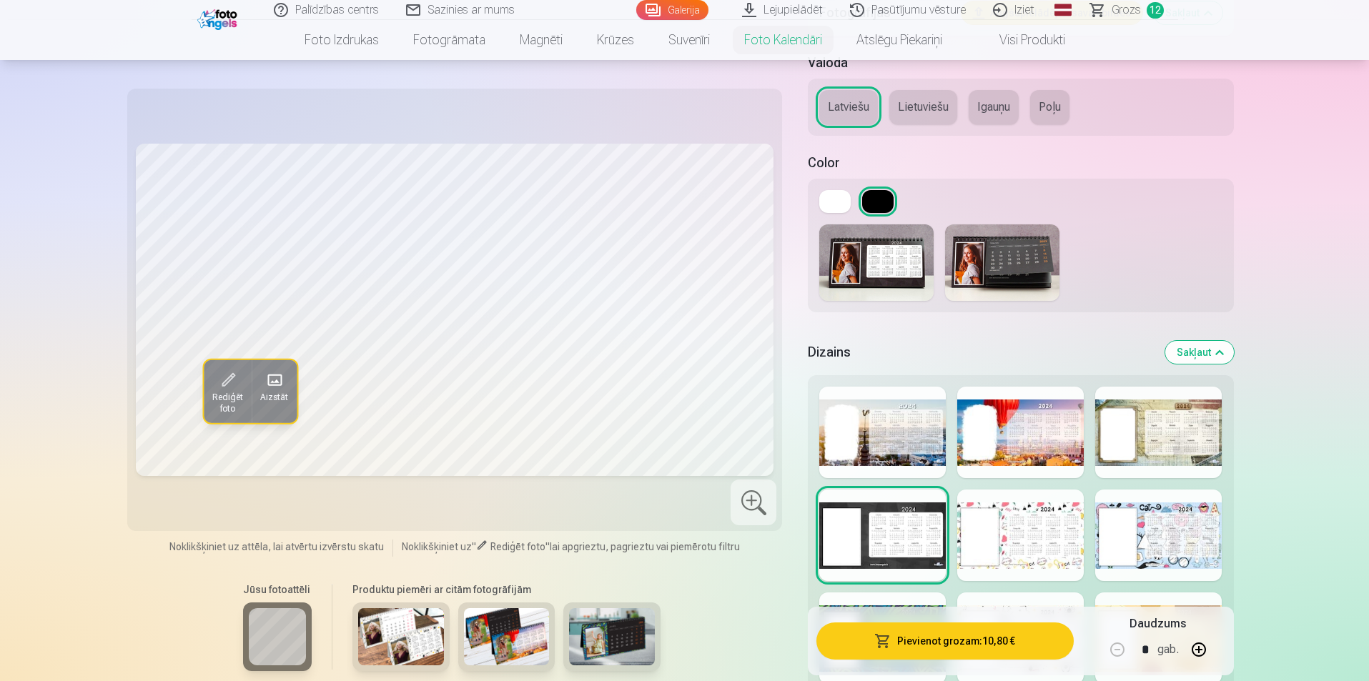
click at [1013, 250] on img at bounding box center [1002, 263] width 114 height 77
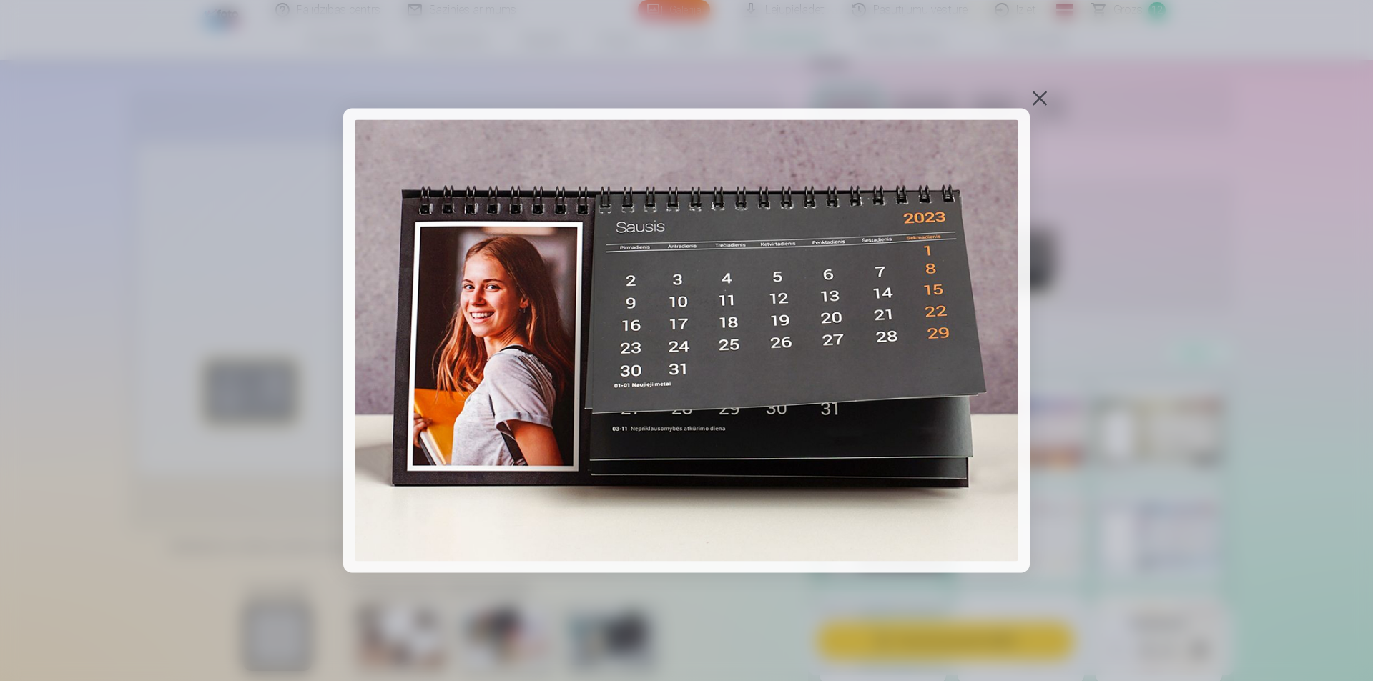
click at [1031, 94] on div at bounding box center [1040, 98] width 20 height 20
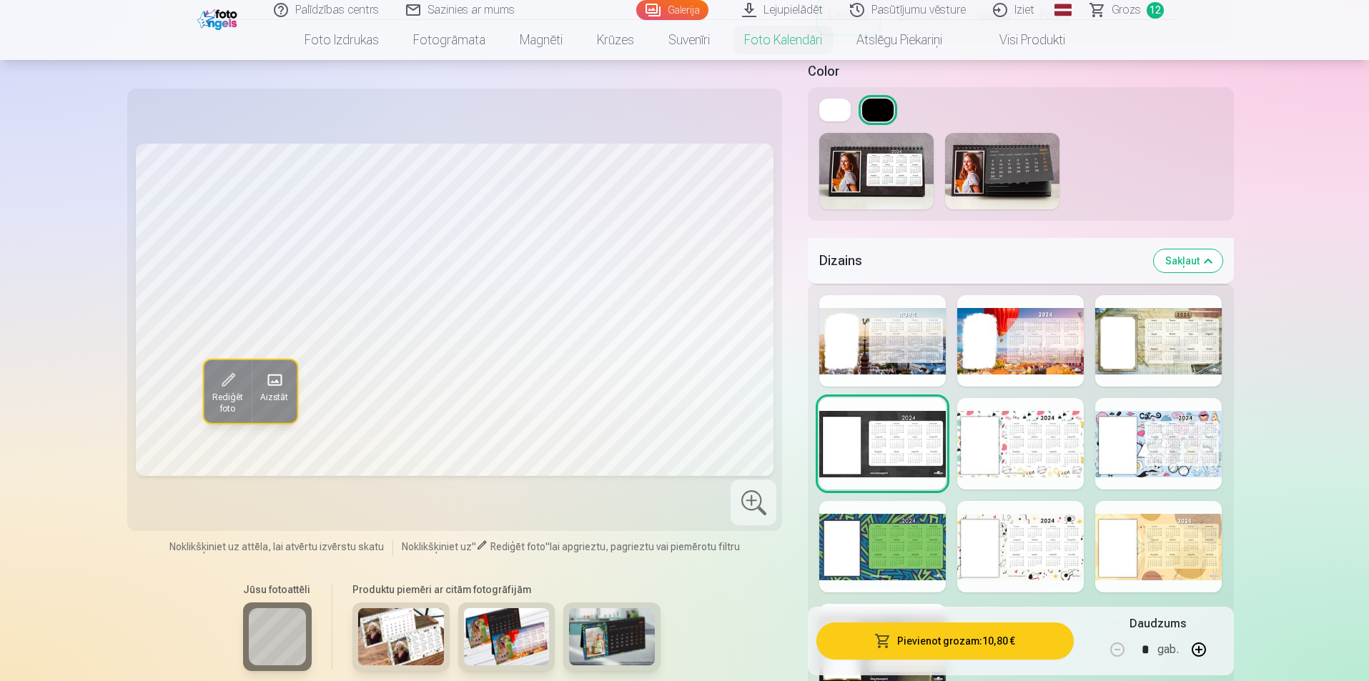
scroll to position [1001, 0]
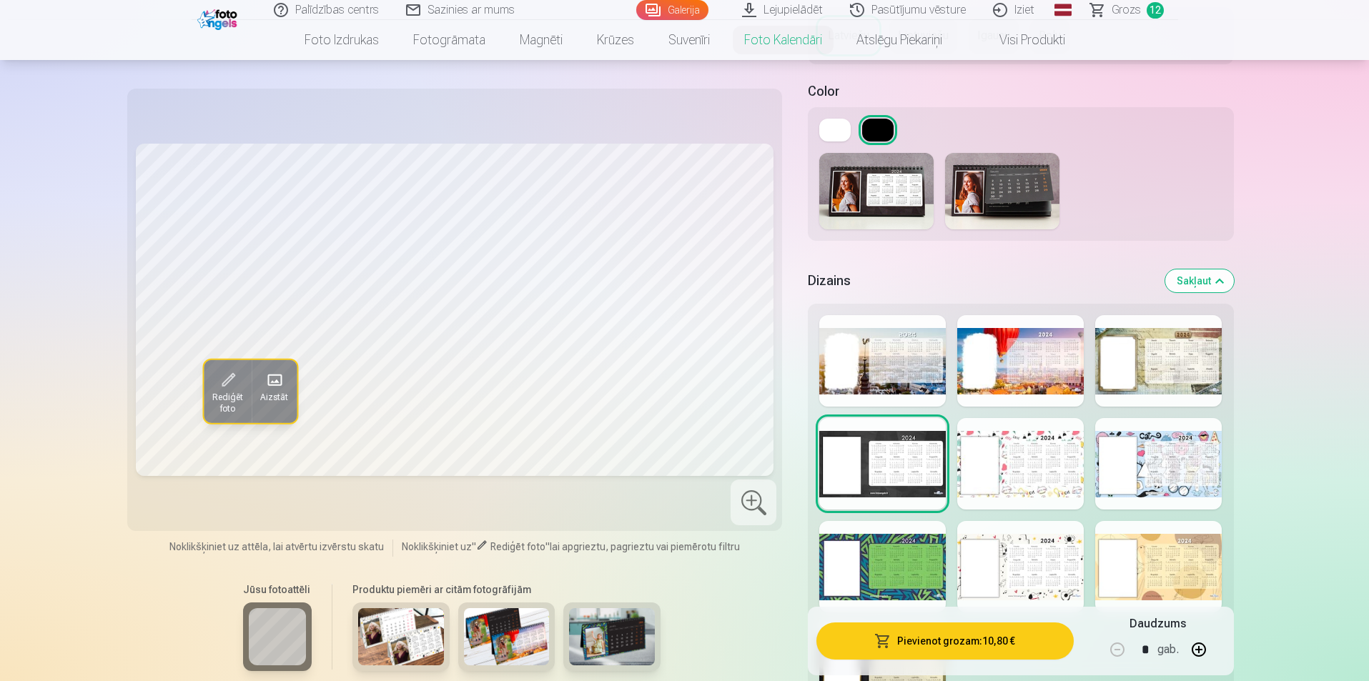
click at [485, 646] on img at bounding box center [507, 637] width 86 height 57
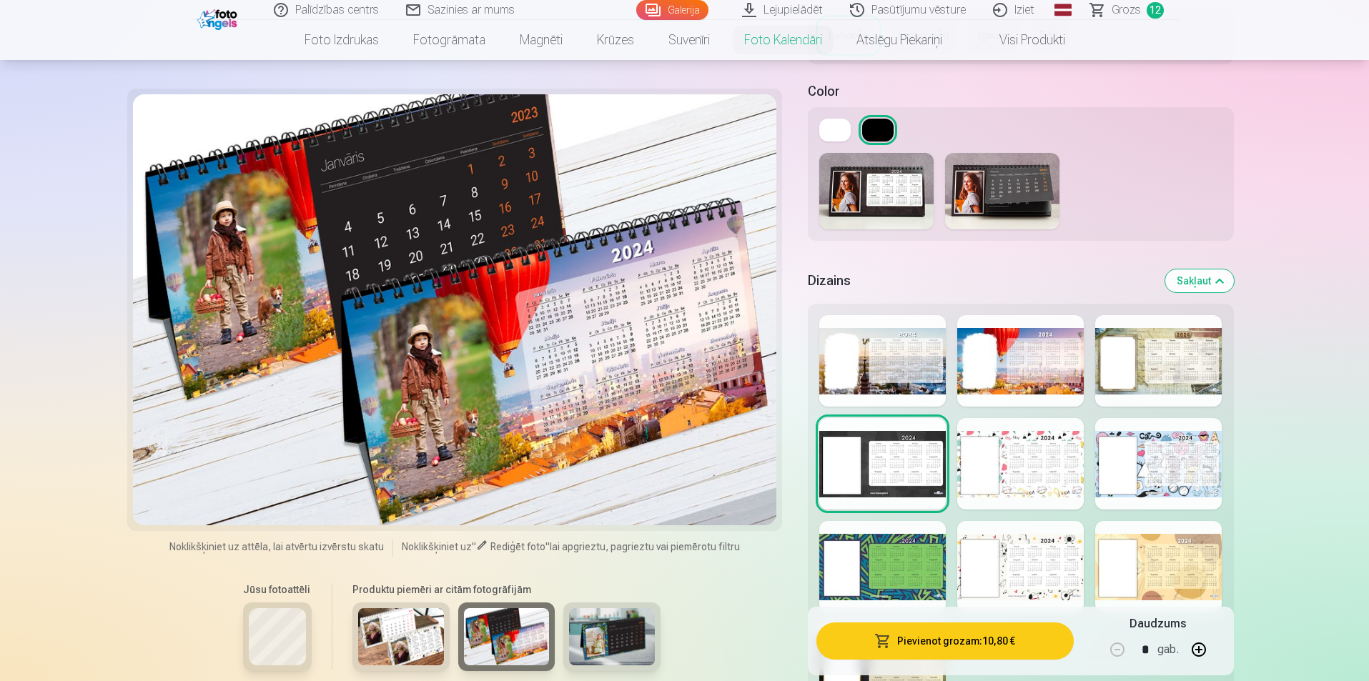
click at [405, 649] on img at bounding box center [401, 637] width 86 height 57
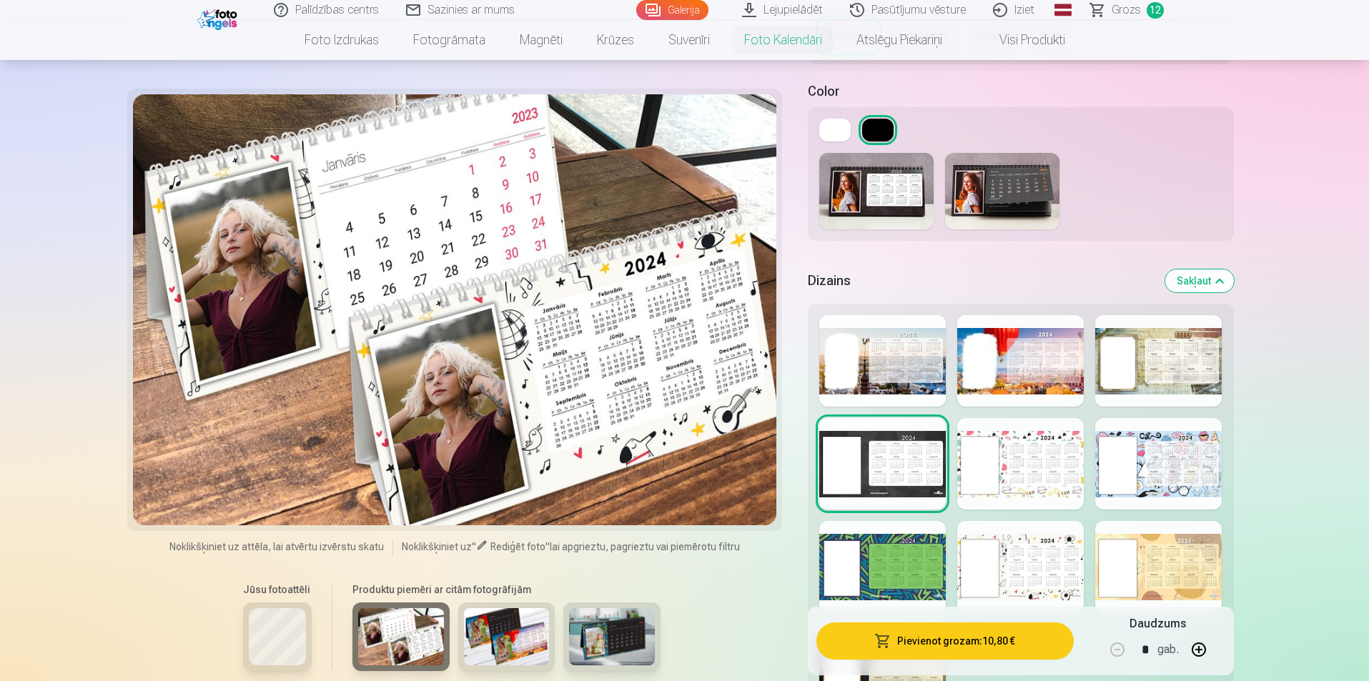
click at [624, 646] on img at bounding box center [612, 637] width 86 height 57
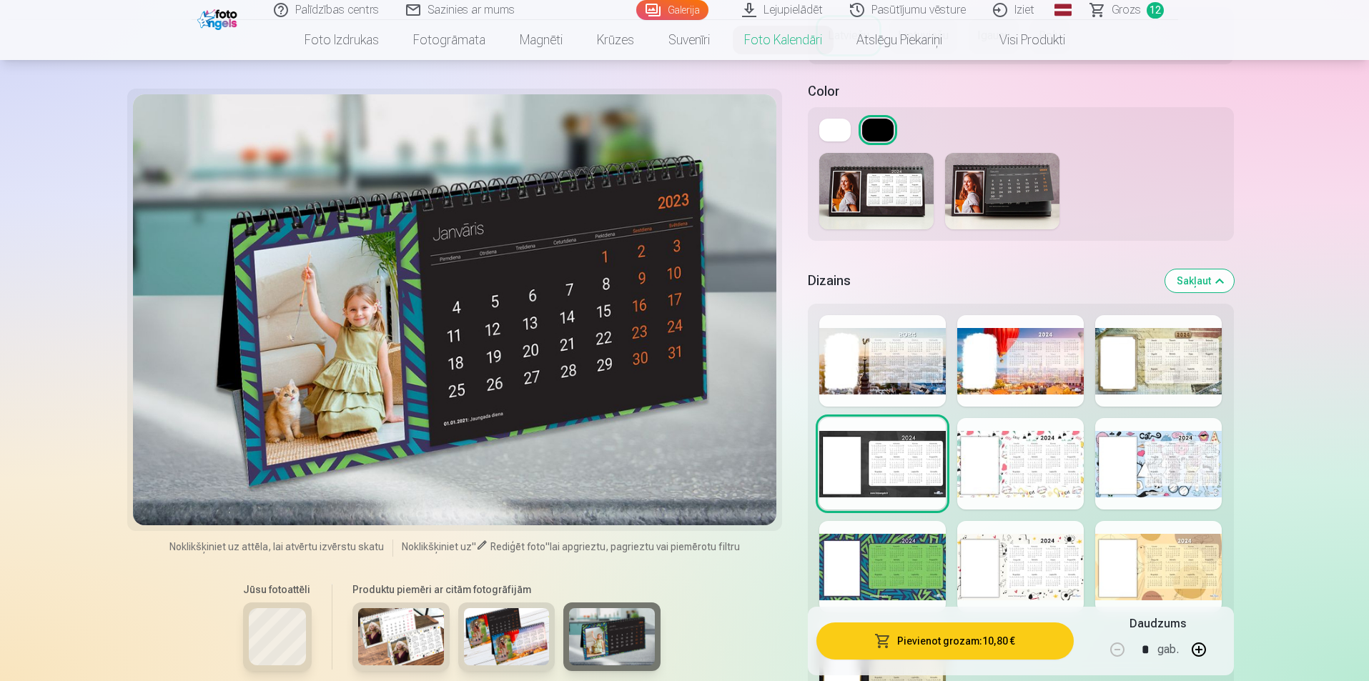
click at [433, 619] on img at bounding box center [401, 637] width 86 height 57
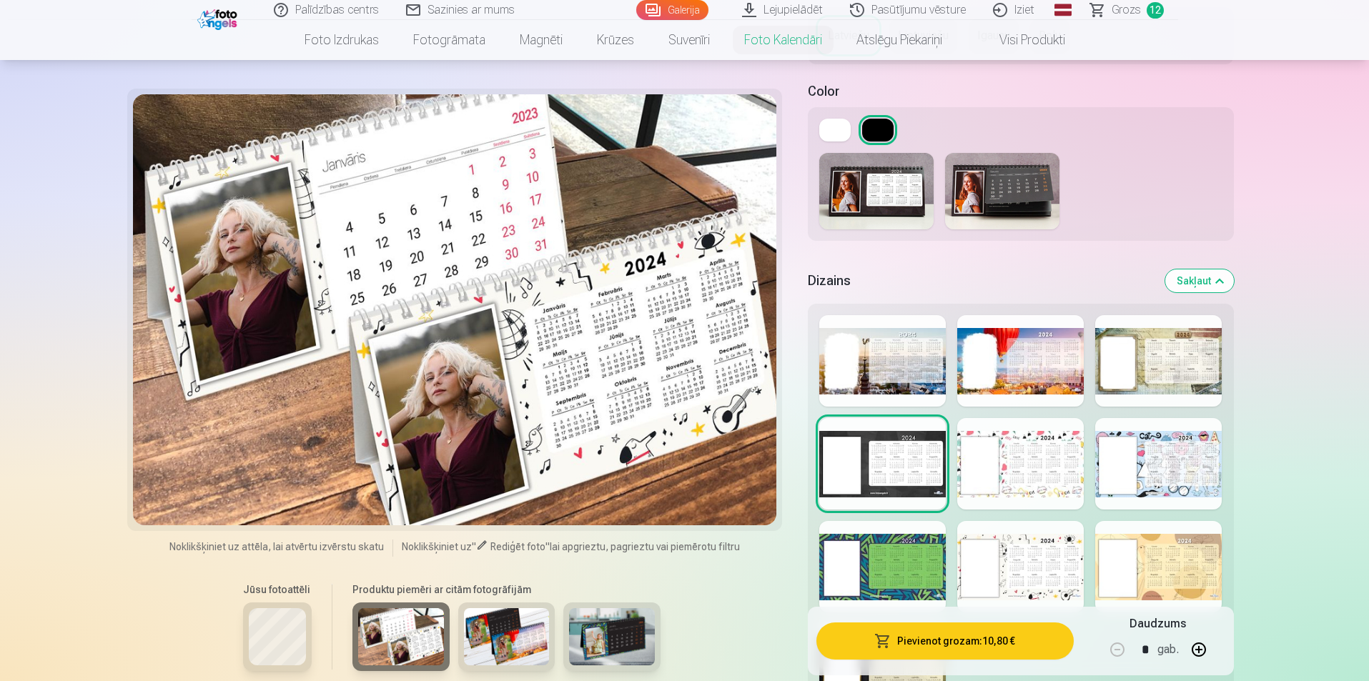
click at [496, 638] on img at bounding box center [507, 637] width 86 height 57
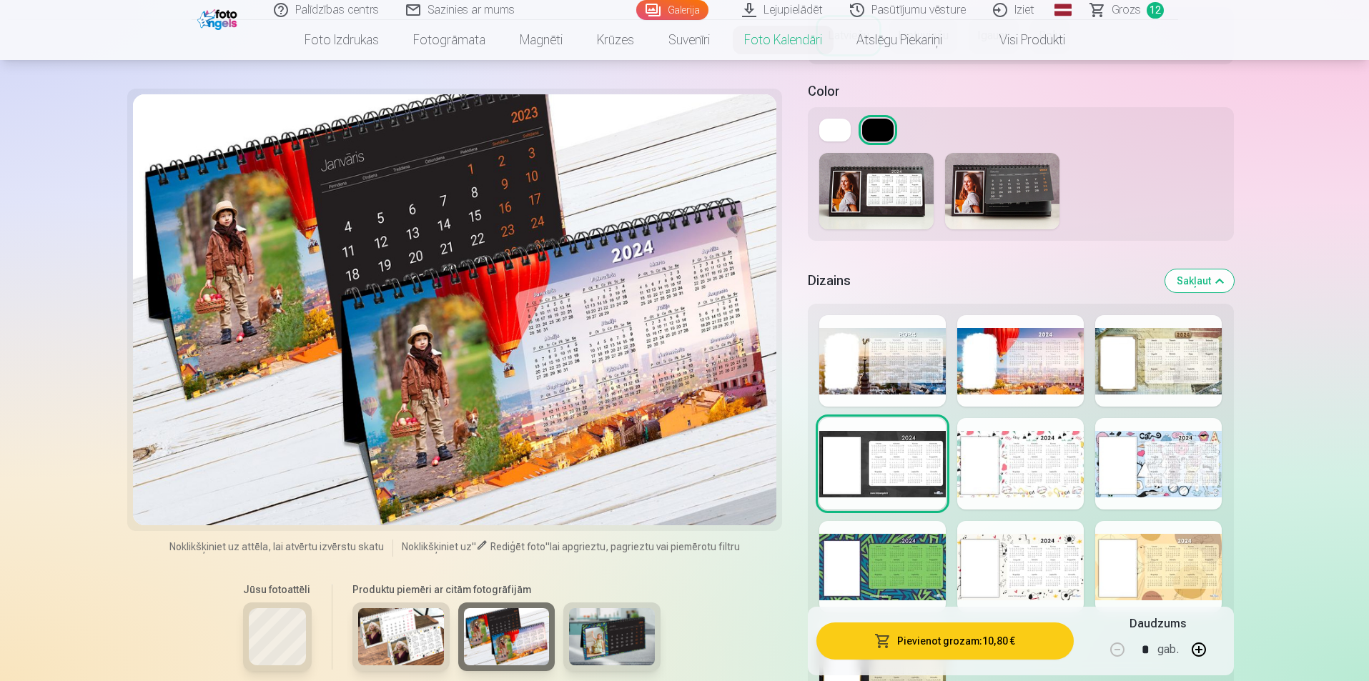
click at [637, 654] on img at bounding box center [612, 637] width 86 height 57
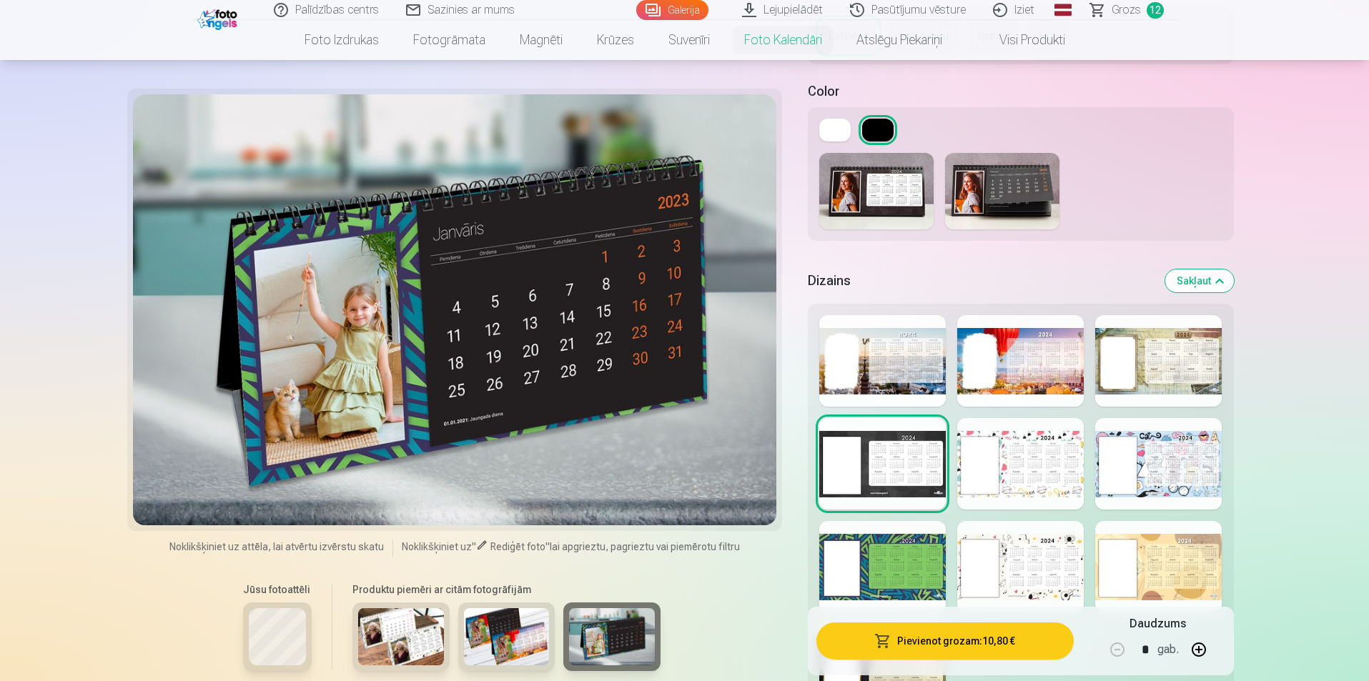
click at [520, 645] on img at bounding box center [507, 637] width 86 height 57
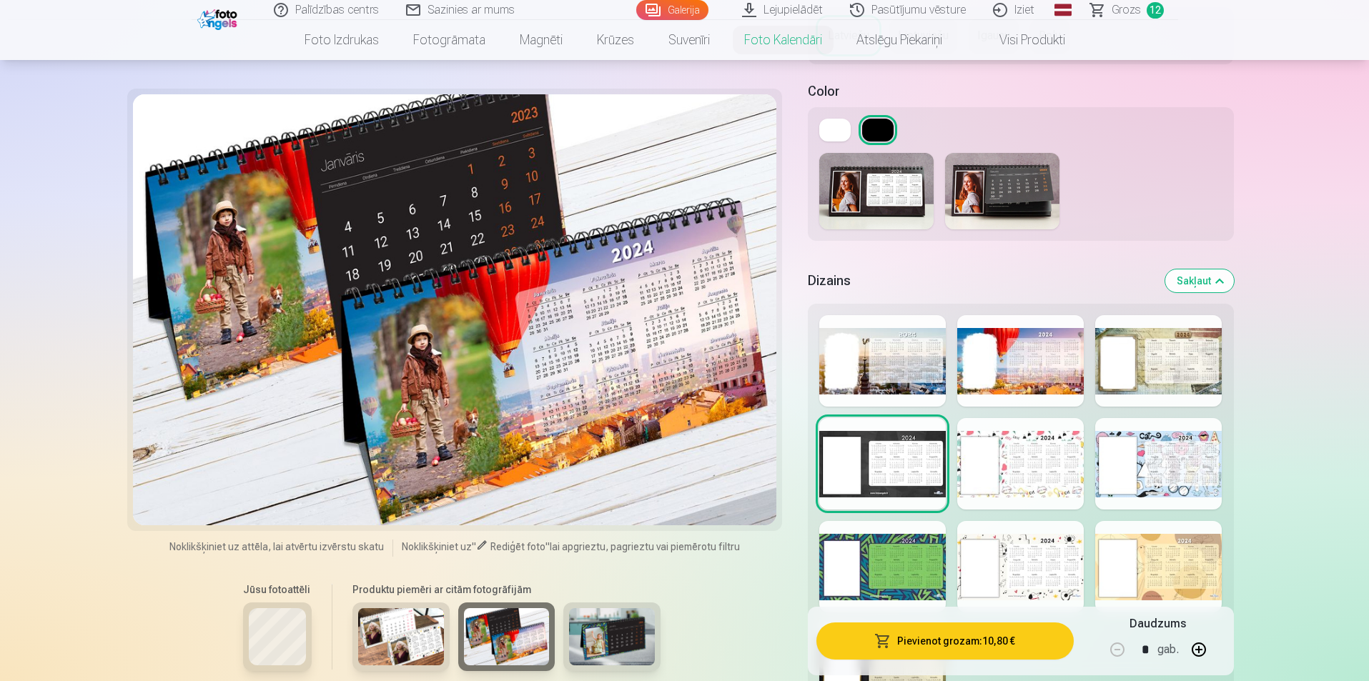
click at [388, 642] on img at bounding box center [401, 637] width 86 height 57
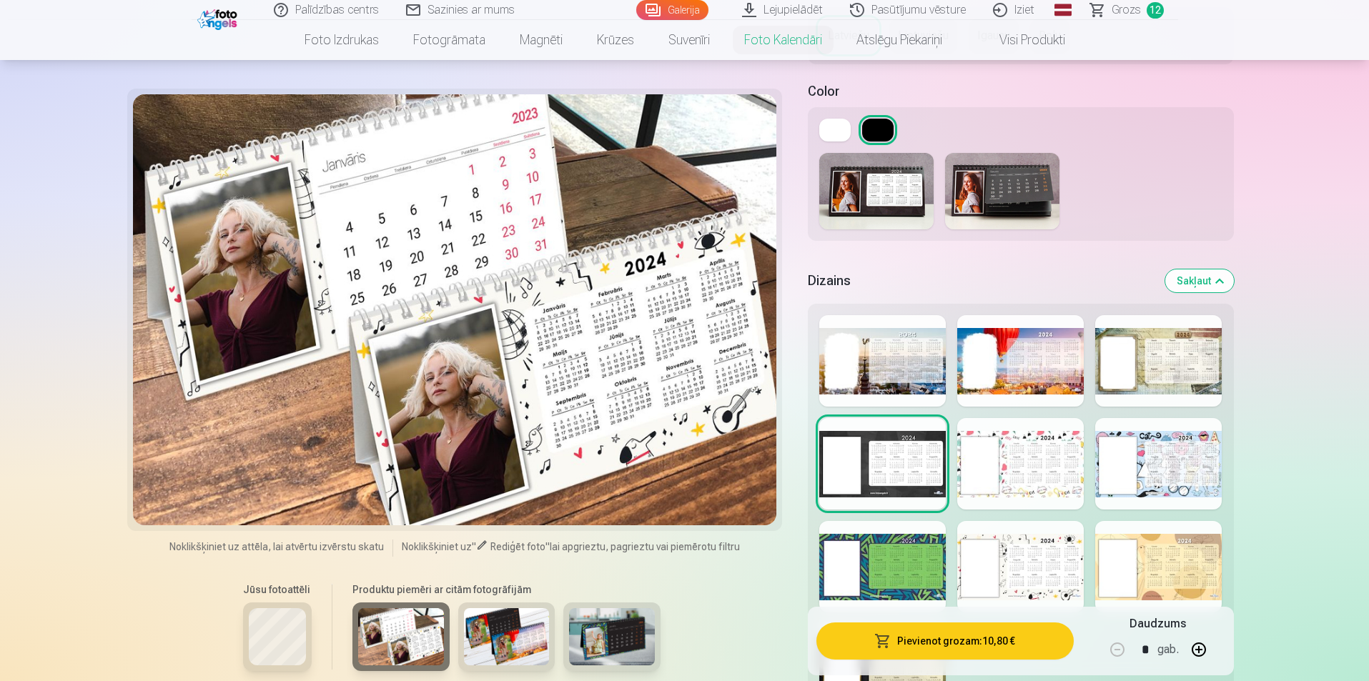
click at [262, 605] on div at bounding box center [277, 637] width 69 height 69
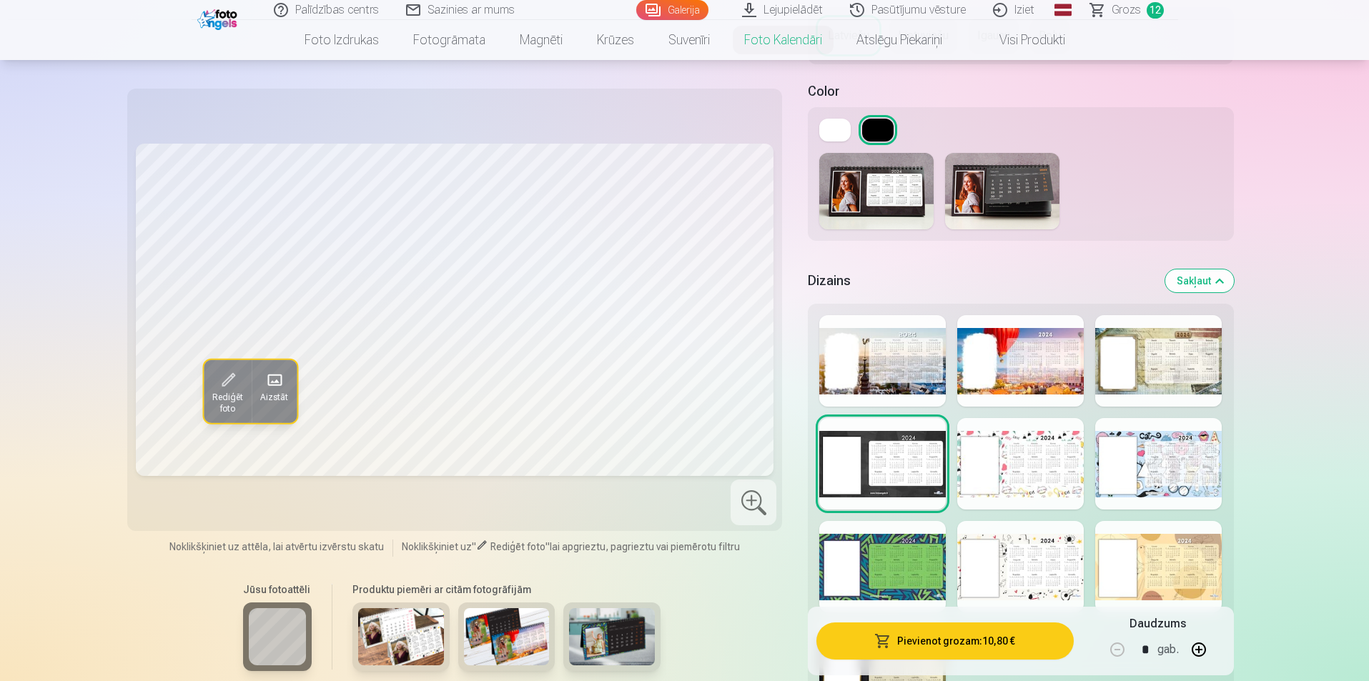
scroll to position [1144, 0]
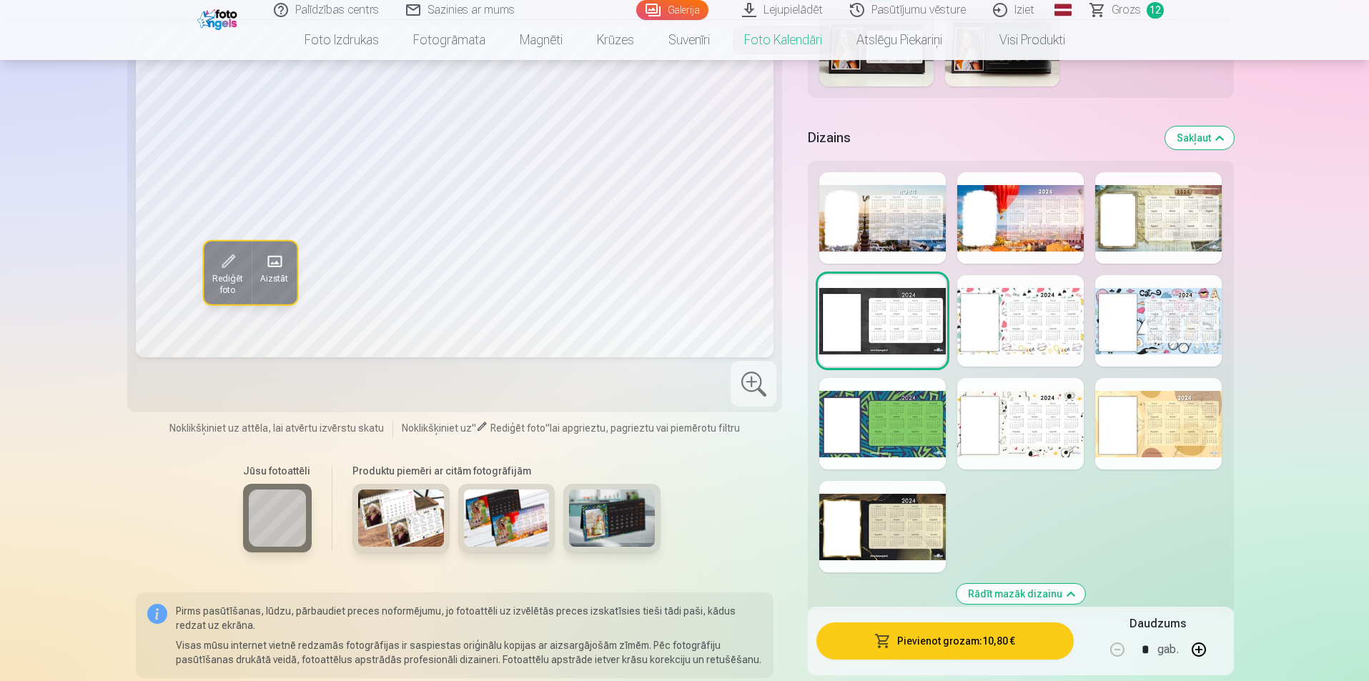
click at [907, 532] on div at bounding box center [882, 527] width 127 height 92
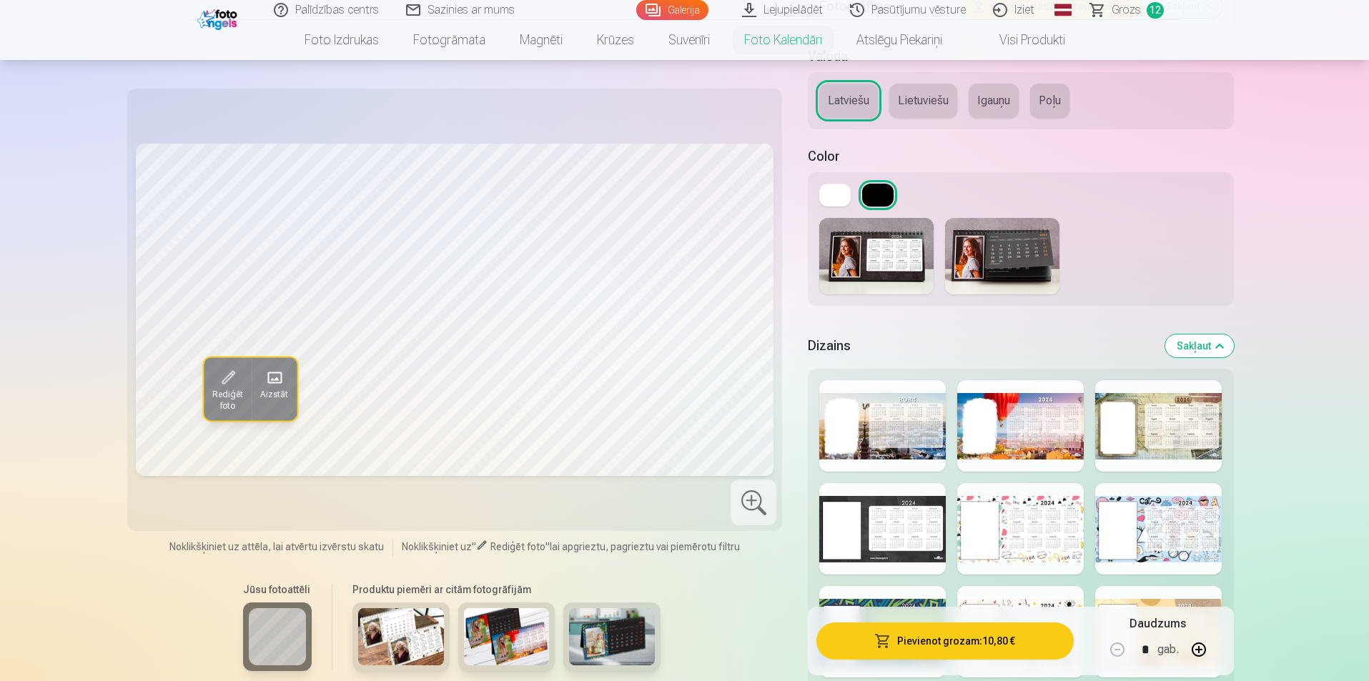
scroll to position [930, 0]
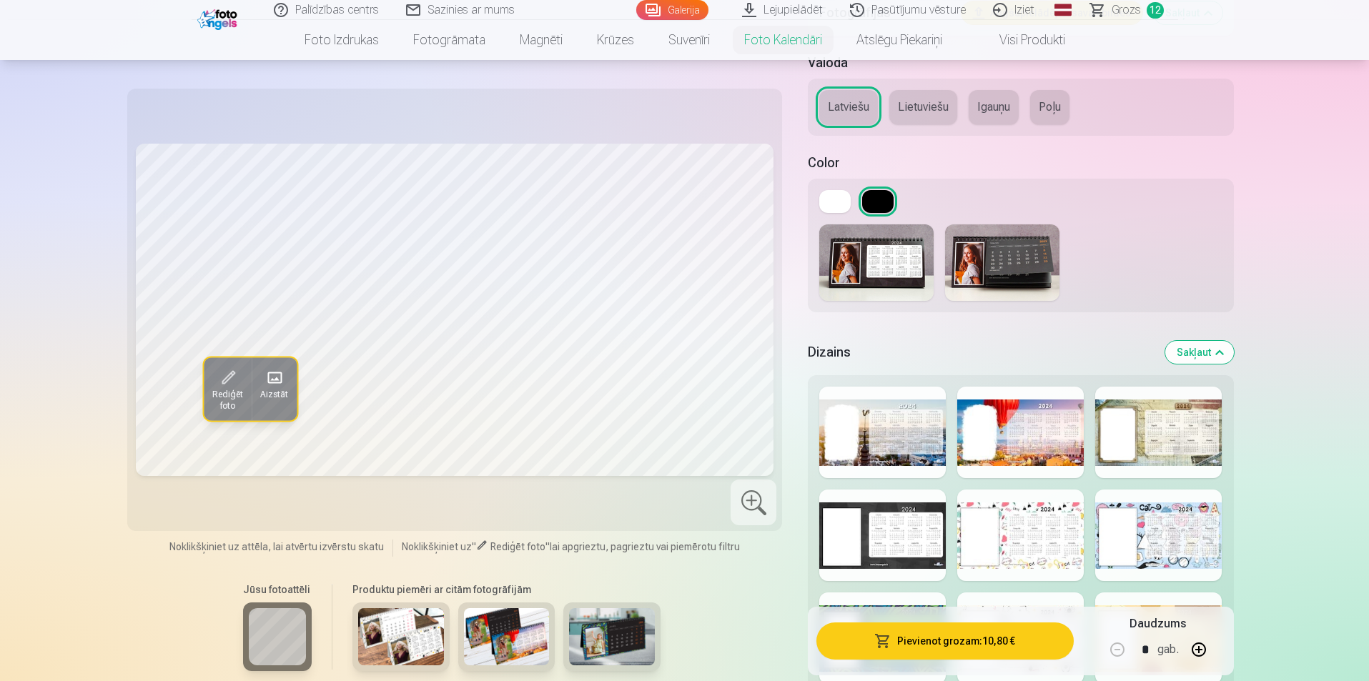
click at [829, 548] on div at bounding box center [882, 536] width 127 height 92
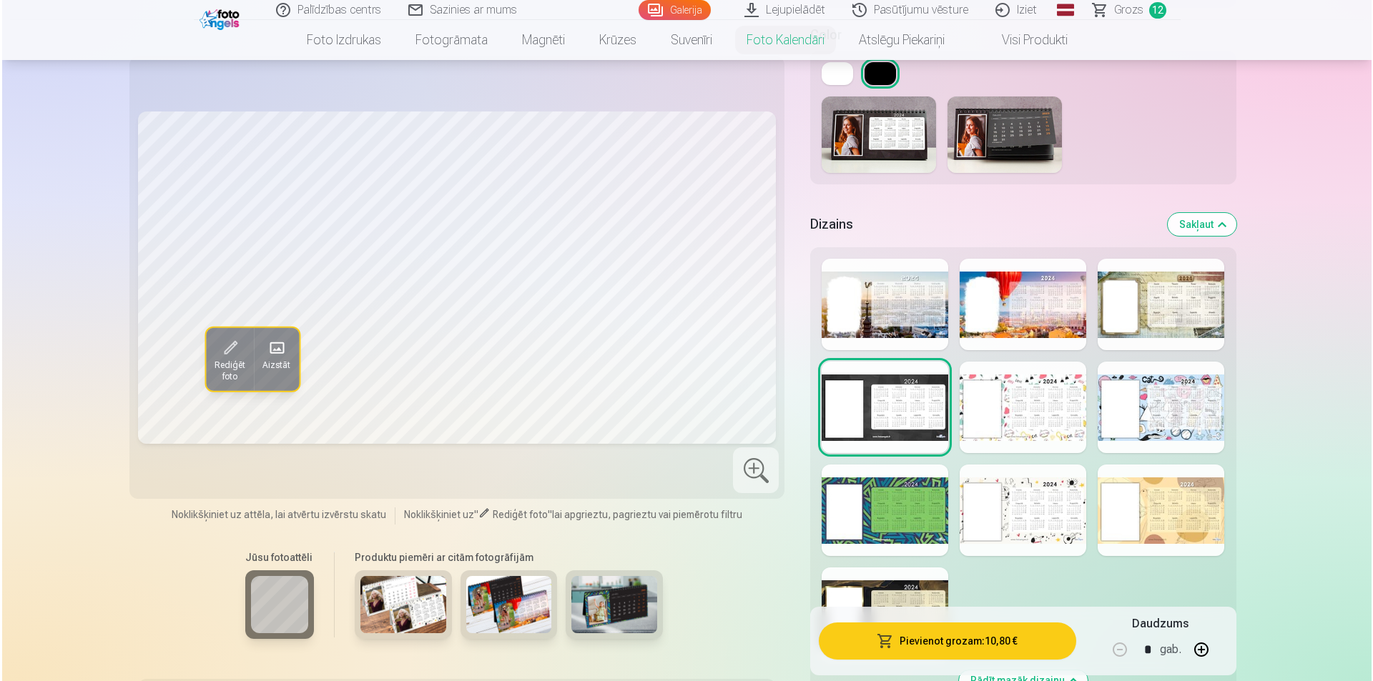
scroll to position [1073, 0]
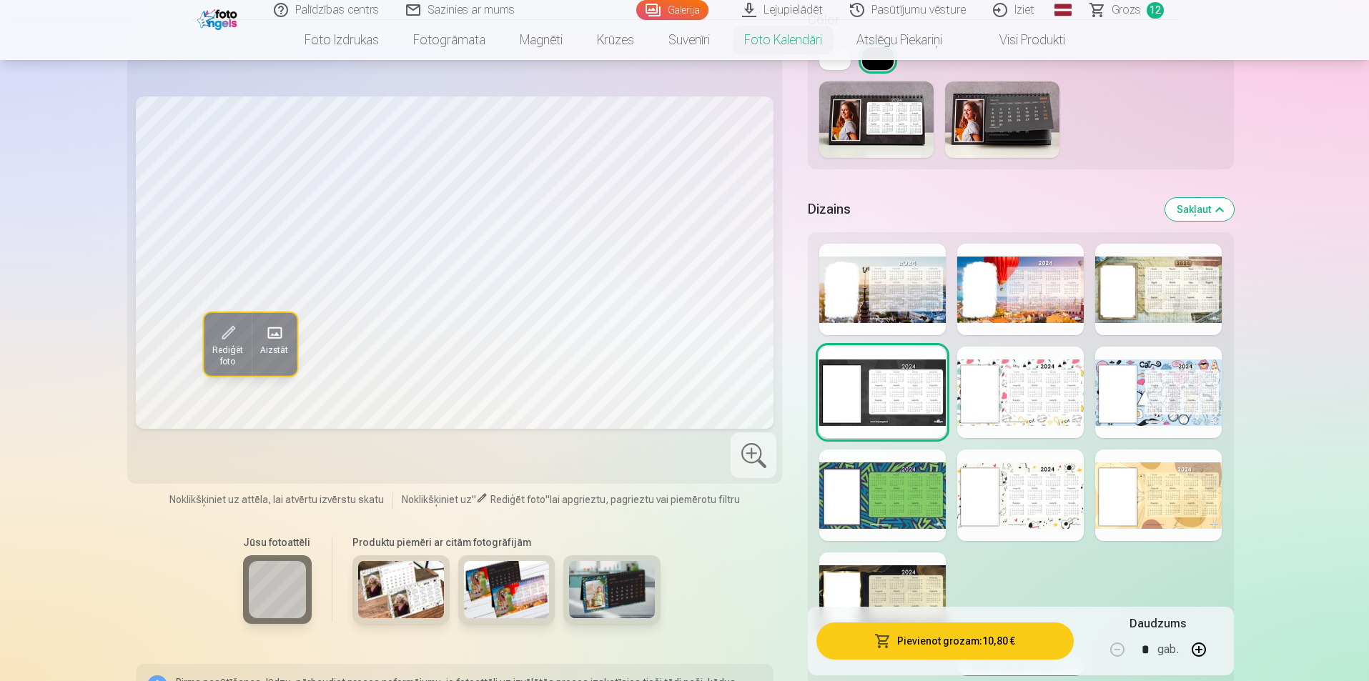
click at [899, 643] on button "Pievienot grozam : 10,80 €" at bounding box center [945, 641] width 257 height 37
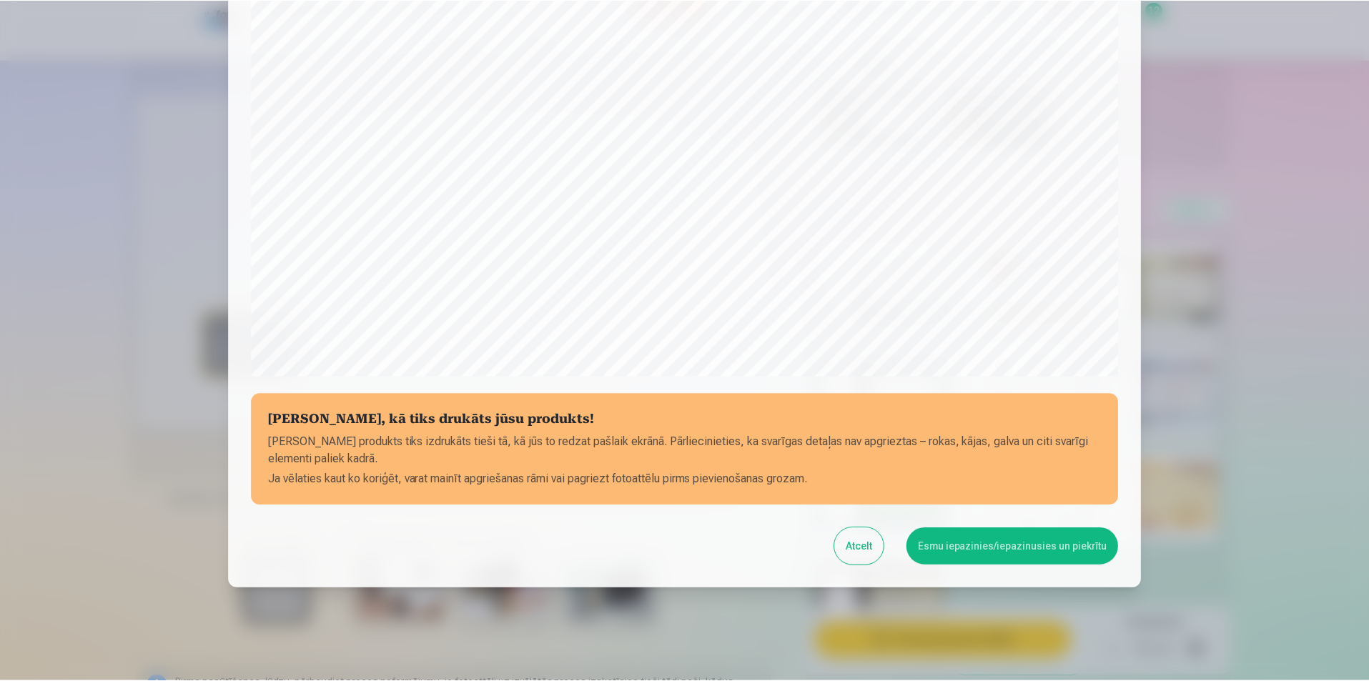
scroll to position [348, 0]
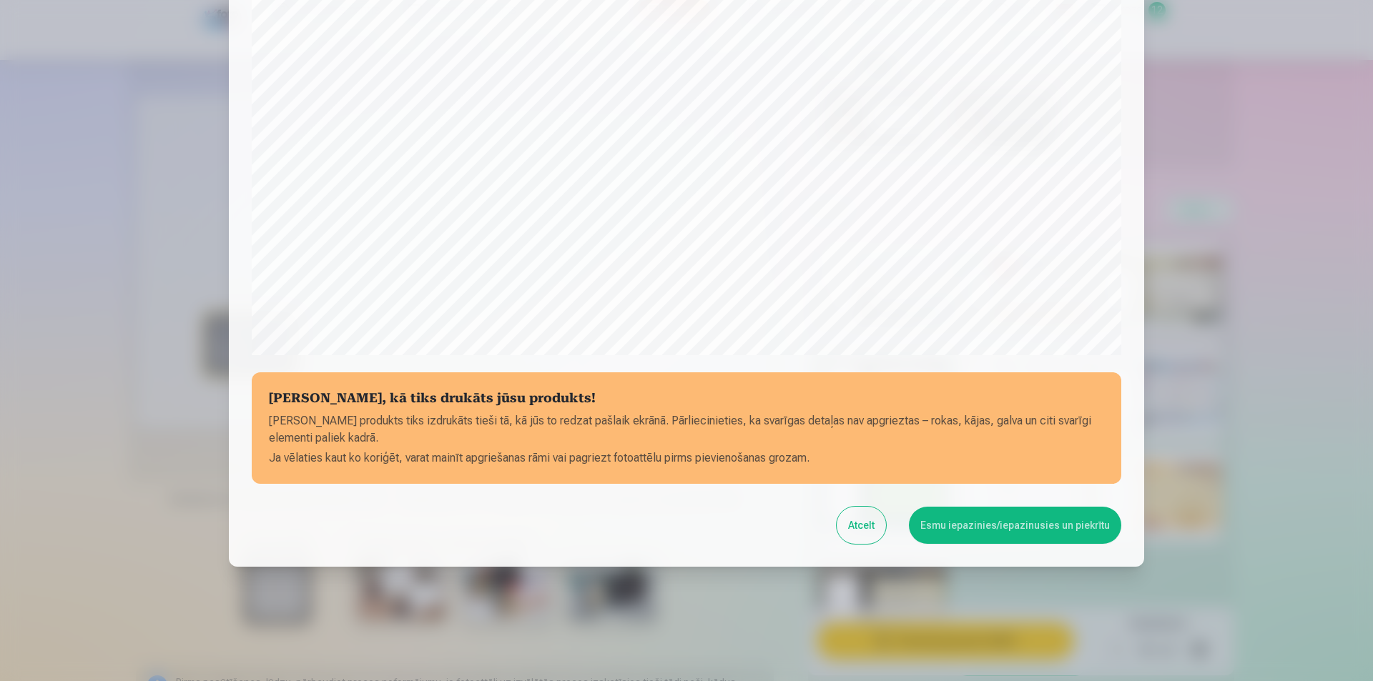
click at [1038, 510] on button "Esmu iepazinies/iepazinusies un piekrītu" at bounding box center [1015, 525] width 212 height 37
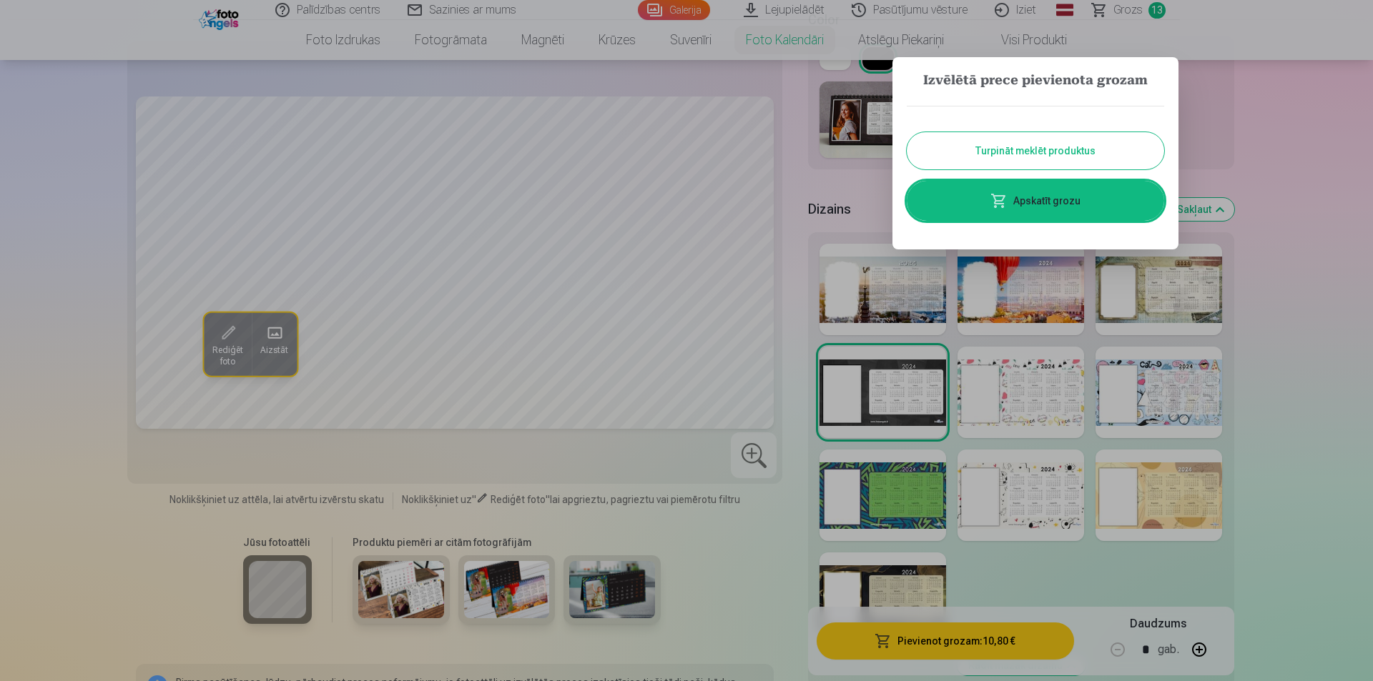
click at [1089, 162] on button "Turpināt meklēt produktus" at bounding box center [1035, 150] width 257 height 37
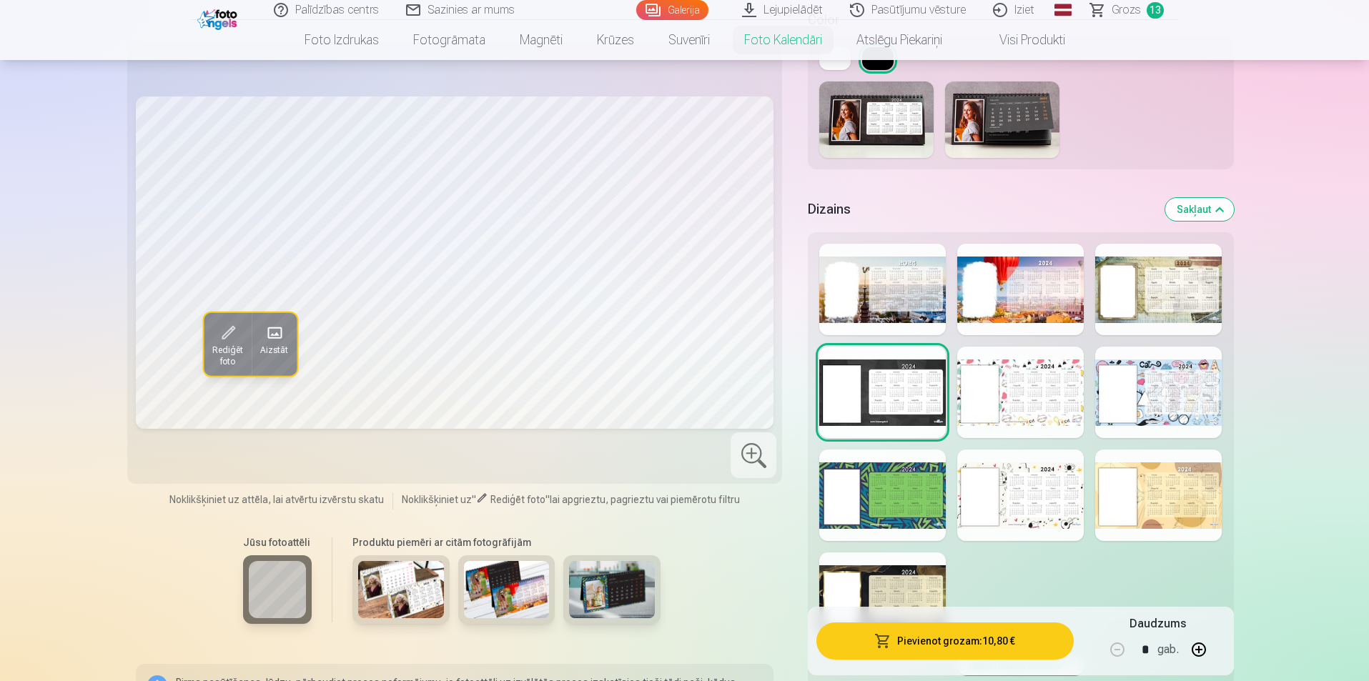
click at [1135, 11] on span "Grozs" at bounding box center [1126, 9] width 29 height 17
